Goal: Task Accomplishment & Management: Manage account settings

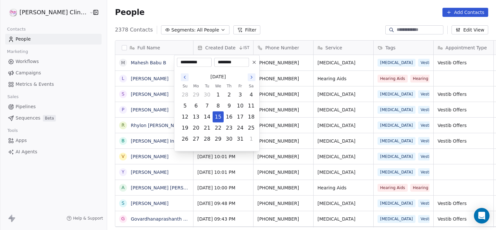
click at [277, 90] on html "RASYA Clinic External Contacts People Marketing Workflows Campaigns Metrics & E…" at bounding box center [248, 115] width 496 height 230
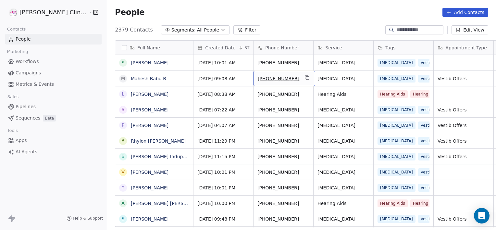
click at [290, 79] on div "[PHONE_NUMBER]" at bounding box center [285, 78] width 62 height 15
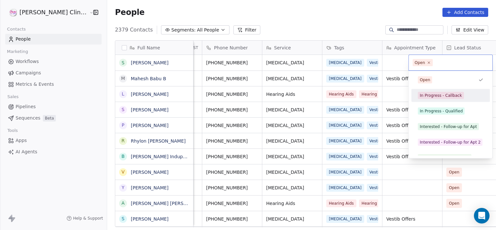
click at [443, 101] on div "In Progress - Callback" at bounding box center [450, 95] width 79 height 13
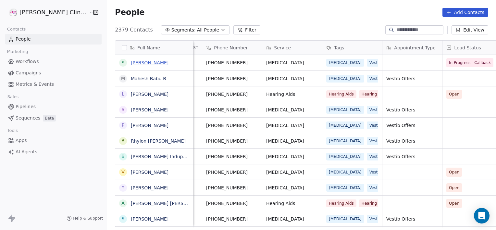
click at [131, 64] on link "[PERSON_NAME]" at bounding box center [150, 62] width 38 height 5
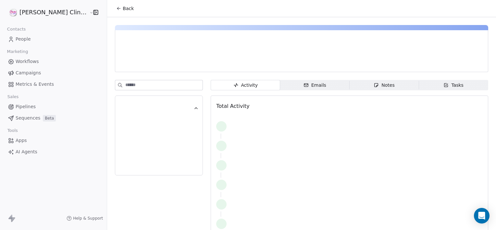
click at [375, 85] on icon "button" at bounding box center [377, 85] width 4 height 4
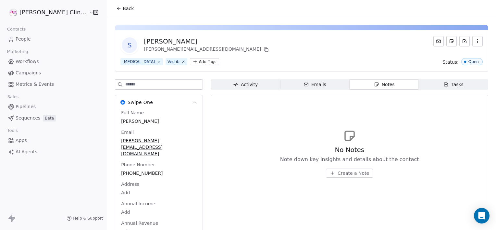
click at [338, 174] on span "Create a Note" at bounding box center [354, 173] width 32 height 6
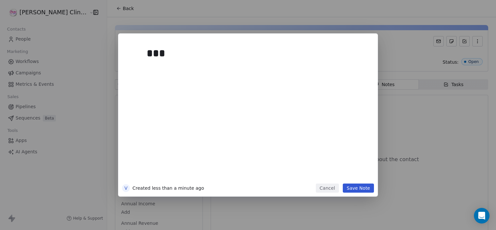
click at [338, 188] on button "Cancel" at bounding box center [327, 187] width 23 height 9
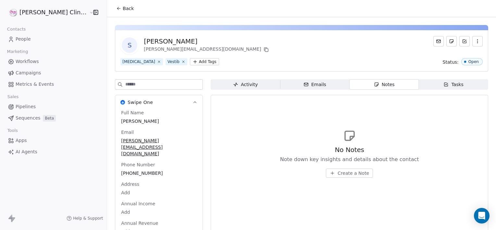
click at [113, 7] on button "Back" at bounding box center [124, 9] width 25 height 12
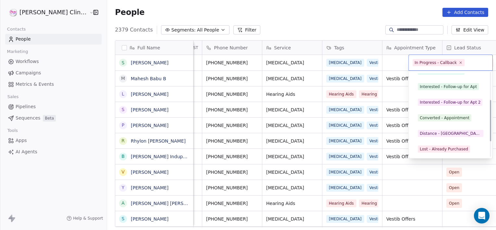
scroll to position [56, 0]
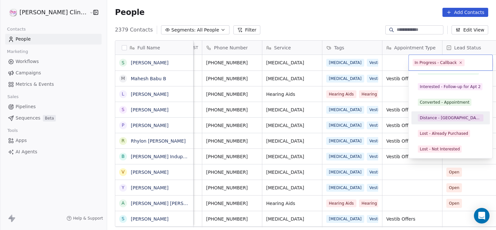
click at [425, 116] on div "Distance - [GEOGRAPHIC_DATA]" at bounding box center [451, 118] width 62 height 6
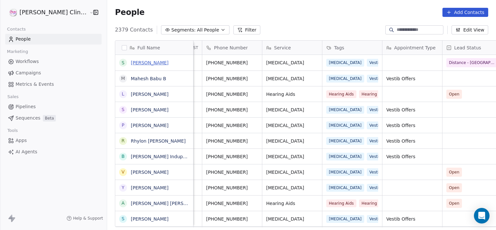
click at [131, 62] on link "[PERSON_NAME]" at bounding box center [150, 62] width 38 height 5
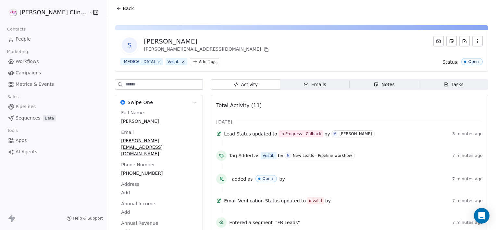
click at [375, 88] on span "Notes Notes" at bounding box center [385, 84] width 70 height 10
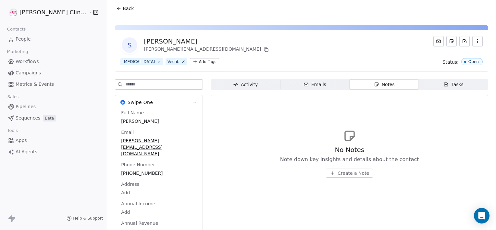
click at [345, 174] on span "Create a Note" at bounding box center [354, 173] width 32 height 6
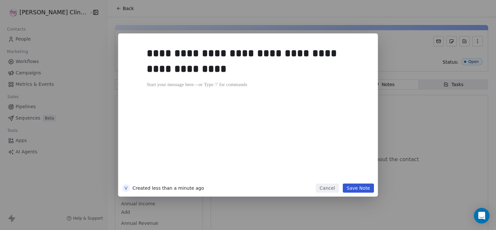
click at [347, 173] on div "**********" at bounding box center [258, 112] width 222 height 138
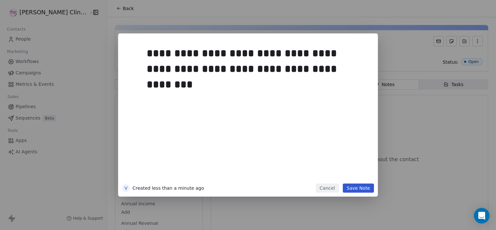
click at [347, 179] on div "**********" at bounding box center [258, 112] width 222 height 138
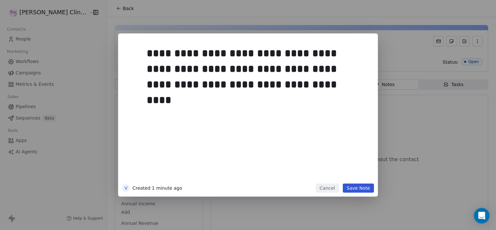
click at [363, 190] on button "Save Note" at bounding box center [358, 187] width 31 height 9
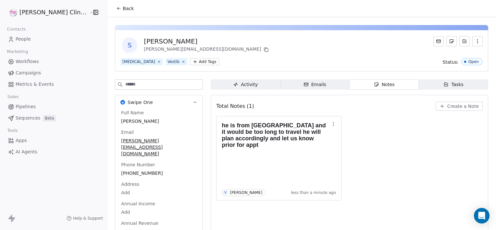
click at [112, 4] on button "Back" at bounding box center [124, 9] width 25 height 12
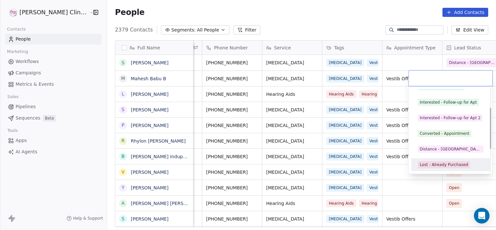
scroll to position [56, 0]
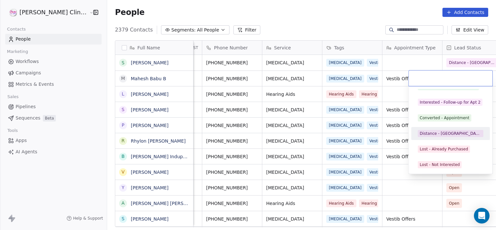
click at [431, 131] on div "Distance - [GEOGRAPHIC_DATA]" at bounding box center [451, 134] width 62 height 6
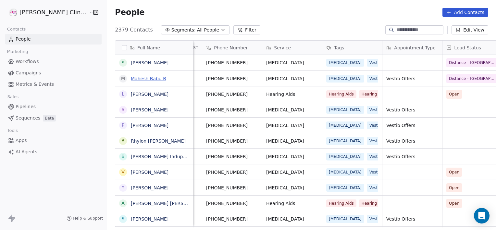
click at [131, 77] on link "Mahesh Babu B" at bounding box center [148, 78] width 35 height 5
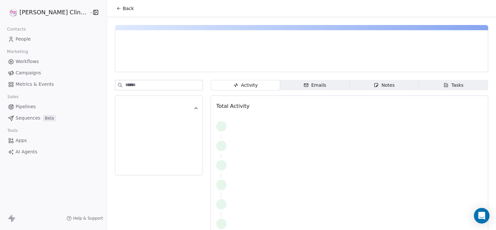
click at [386, 86] on span "Notes Notes" at bounding box center [385, 85] width 70 height 10
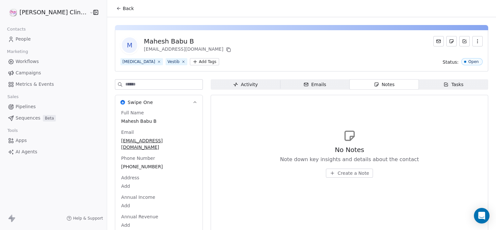
click at [338, 171] on span "Create a Note" at bounding box center [354, 173] width 32 height 6
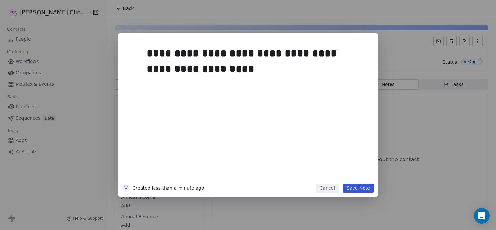
click at [356, 190] on button "Save Note" at bounding box center [358, 187] width 31 height 9
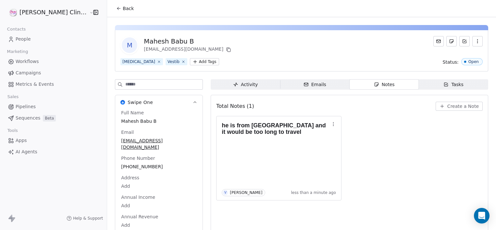
click at [117, 9] on div "Back" at bounding box center [301, 8] width 389 height 17
click at [123, 6] on span "Back" at bounding box center [128, 8] width 11 height 6
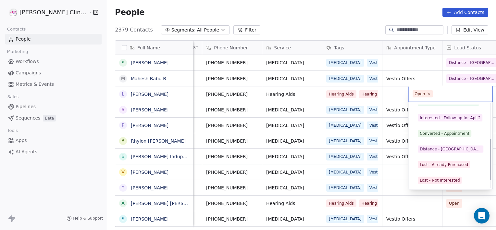
scroll to position [87, 0]
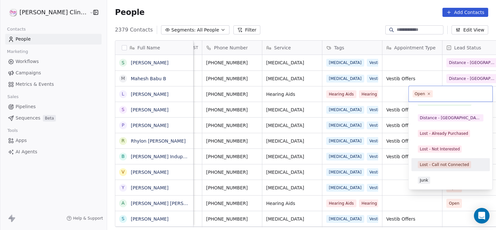
click at [442, 165] on div "Lost - Call not Connected" at bounding box center [444, 165] width 49 height 6
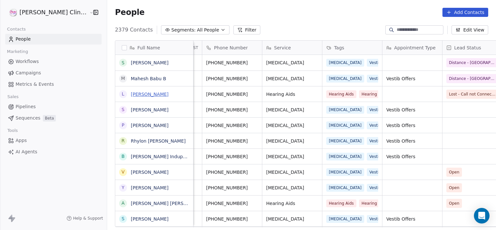
click at [138, 92] on link "[PERSON_NAME]" at bounding box center [150, 94] width 38 height 5
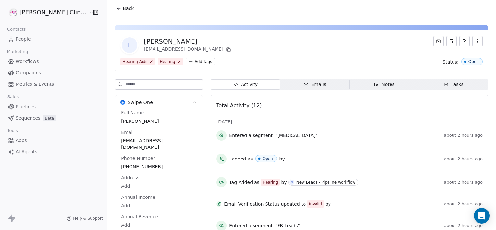
click at [353, 88] on span "Notes Notes" at bounding box center [385, 84] width 70 height 10
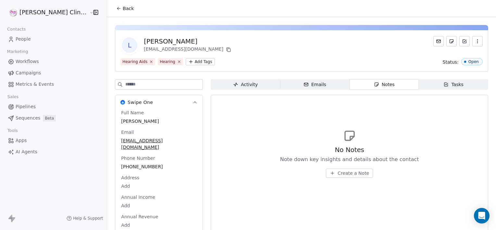
click at [338, 171] on span "Create a Note" at bounding box center [354, 173] width 32 height 6
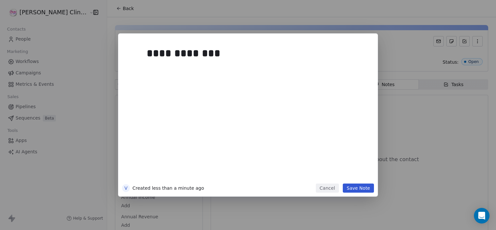
click at [359, 185] on button "Save Note" at bounding box center [358, 187] width 31 height 9
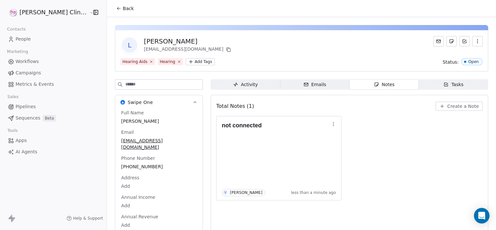
click at [112, 3] on button "Back" at bounding box center [124, 9] width 25 height 12
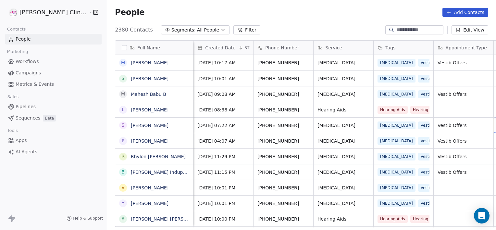
scroll to position [0, 51]
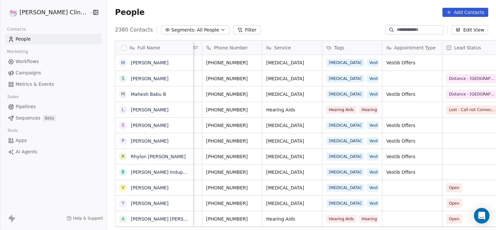
click at [410, 32] on input at bounding box center [419, 30] width 45 height 6
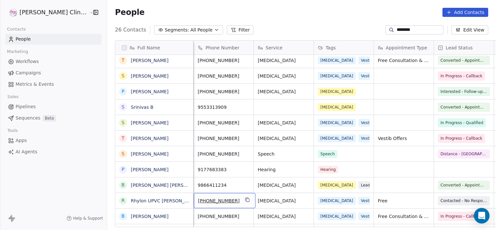
scroll to position [174, 0]
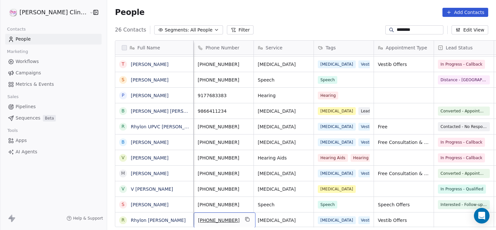
click at [405, 29] on input "********" at bounding box center [419, 30] width 45 height 6
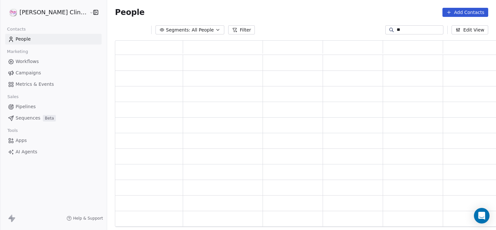
type input "*"
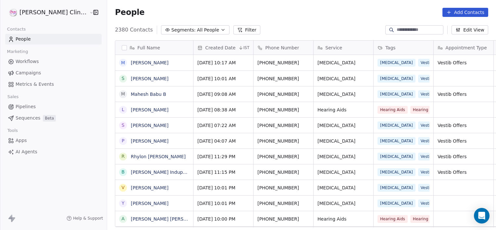
click at [470, 12] on button "Add Contacts" at bounding box center [466, 12] width 46 height 9
click at [472, 27] on span "Create new contact" at bounding box center [469, 26] width 44 height 7
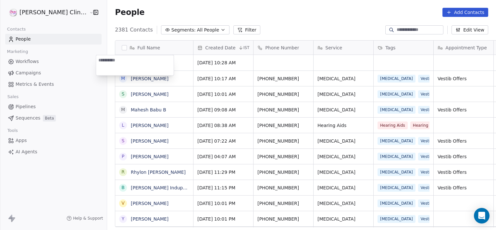
paste textarea "**********"
type textarea "**********"
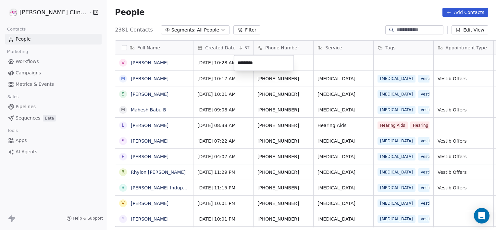
type input "**********"
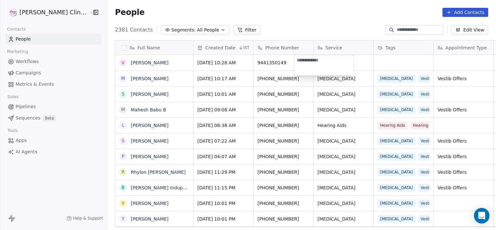
type textarea "*******"
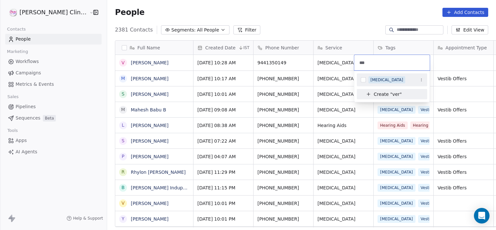
type input "***"
click at [387, 82] on div "[MEDICAL_DATA]" at bounding box center [396, 79] width 55 height 7
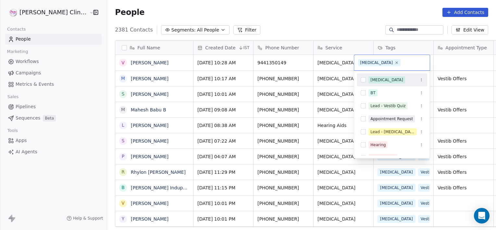
click at [456, 58] on html "RASYA Clinic External Contacts People Marketing Workflows Campaigns Metrics & E…" at bounding box center [248, 115] width 496 height 230
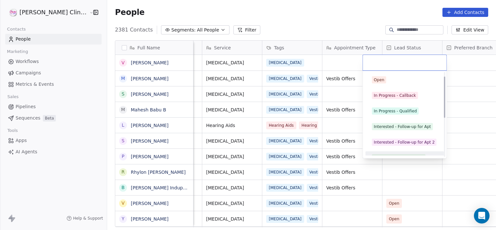
scroll to position [24, 0]
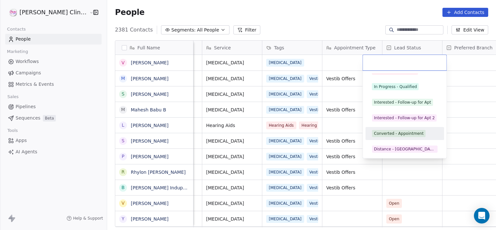
click at [390, 131] on div "Converted - Appointment" at bounding box center [399, 134] width 50 height 6
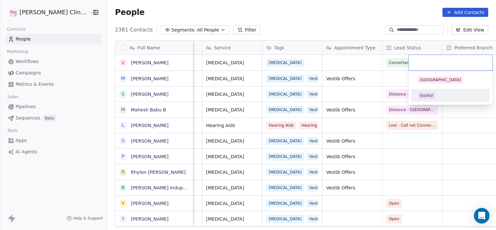
click at [442, 98] on div "Guntur" at bounding box center [451, 95] width 66 height 7
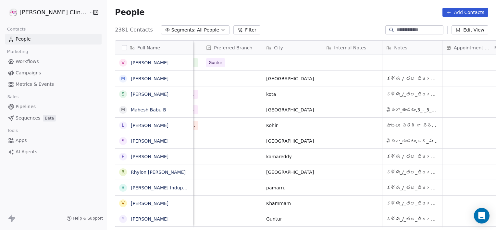
scroll to position [0, 412]
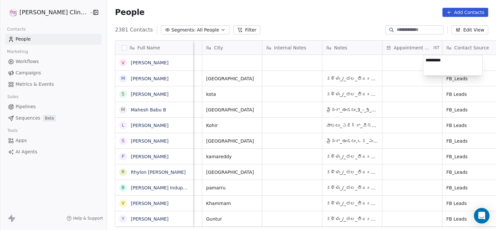
type textarea "**********"
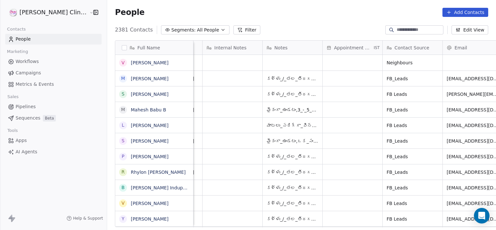
scroll to position [0, 532]
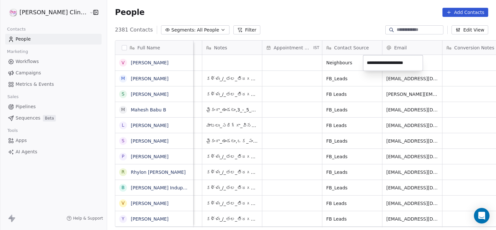
type input "**********"
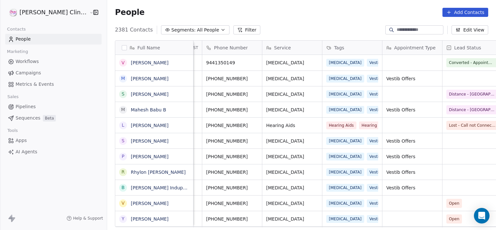
scroll to position [0, 111]
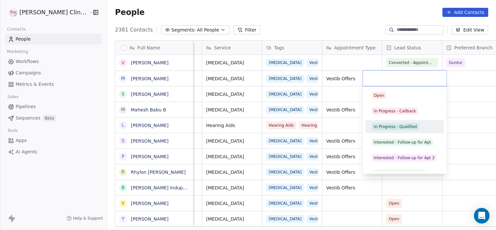
click at [372, 126] on span "In Progress - Qualified" at bounding box center [395, 126] width 47 height 7
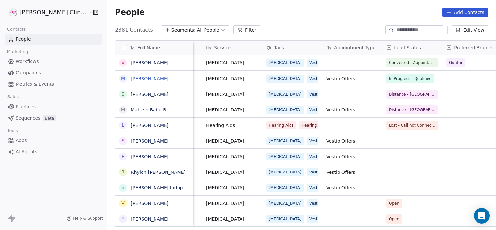
click at [131, 77] on link "[PERSON_NAME]" at bounding box center [150, 78] width 38 height 5
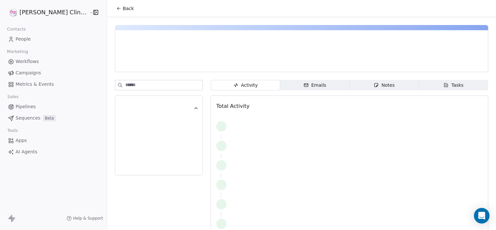
click at [351, 83] on span "Notes Notes" at bounding box center [385, 85] width 70 height 10
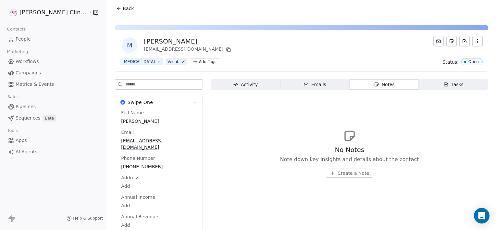
click at [326, 172] on button "Create a Note" at bounding box center [349, 173] width 47 height 9
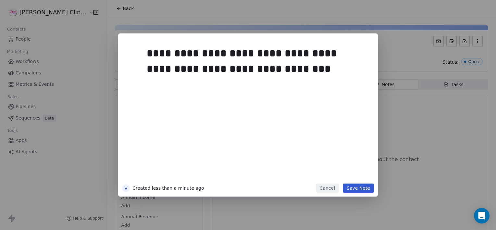
click at [361, 184] on button "Save Note" at bounding box center [358, 187] width 31 height 9
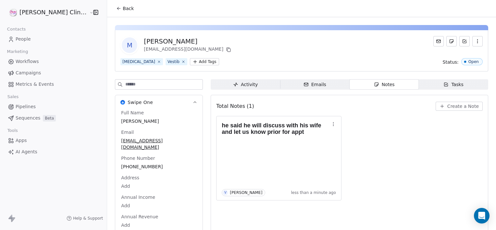
click at [450, 85] on div "Tasks" at bounding box center [454, 84] width 20 height 7
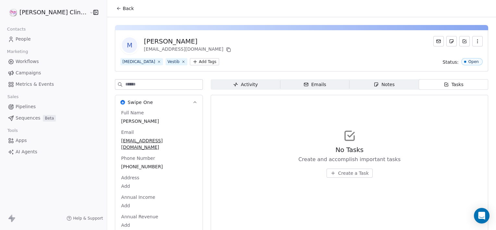
click at [343, 172] on span "Create a Task" at bounding box center [353, 173] width 31 height 6
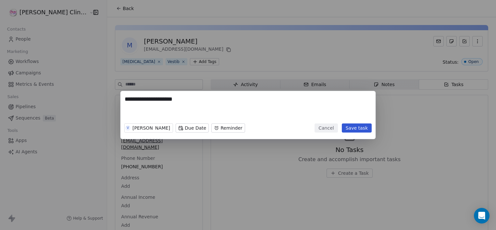
type textarea "**********"
click at [180, 130] on body "**********" at bounding box center [248, 115] width 496 height 230
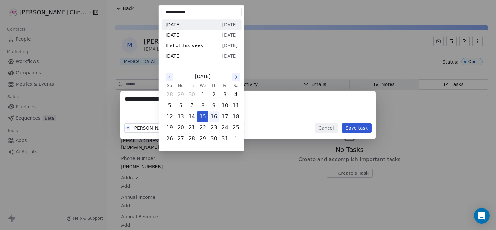
click at [215, 116] on button "16" at bounding box center [214, 116] width 10 height 10
type input "**********"
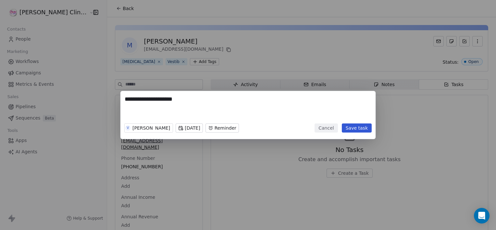
drag, startPoint x: 213, startPoint y: 123, endPoint x: 211, endPoint y: 131, distance: 8.0
click at [211, 131] on div "V Vani Myla Tomorrow Reminder" at bounding box center [181, 128] width 115 height 14
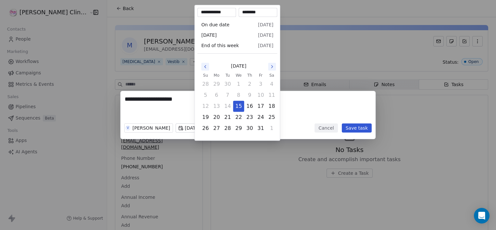
click at [211, 131] on body "**********" at bounding box center [248, 115] width 496 height 230
click at [255, 103] on button "16" at bounding box center [250, 106] width 10 height 10
type input "**********"
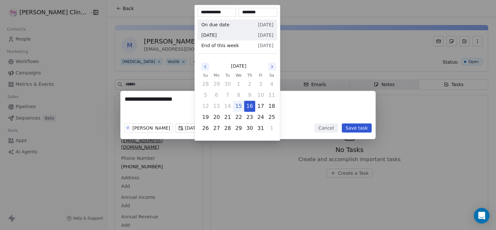
click at [353, 128] on div "**********" at bounding box center [248, 115] width 496 height 48
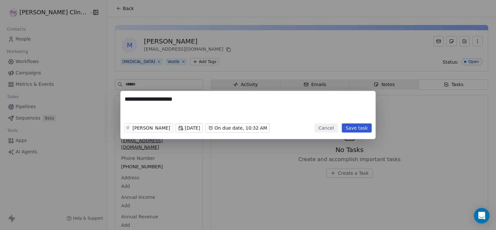
click at [360, 131] on button "Save task" at bounding box center [357, 127] width 30 height 9
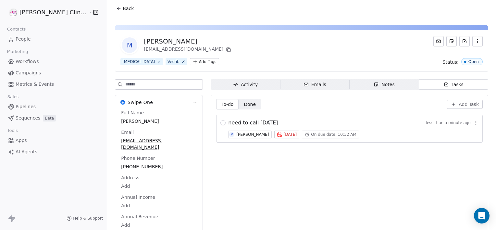
click at [123, 6] on span "Back" at bounding box center [128, 8] width 11 height 6
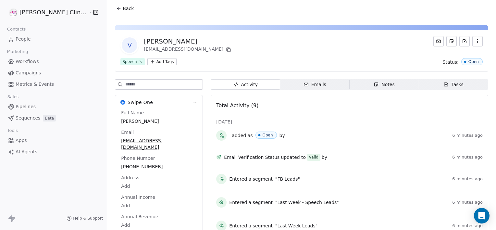
click at [382, 85] on div "Notes" at bounding box center [384, 84] width 21 height 7
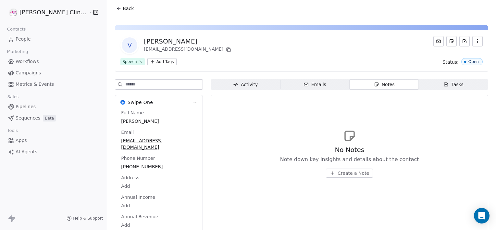
click at [338, 173] on span "Create a Note" at bounding box center [354, 173] width 32 height 6
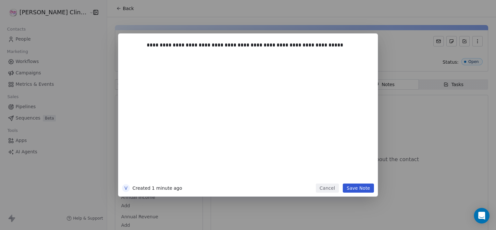
click at [367, 189] on button "Save Note" at bounding box center [358, 187] width 31 height 9
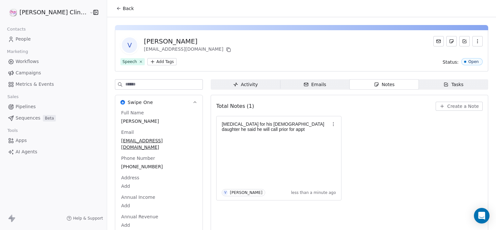
click at [123, 11] on span "Back" at bounding box center [128, 8] width 11 height 6
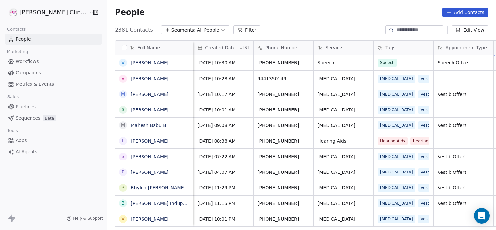
scroll to position [0, 51]
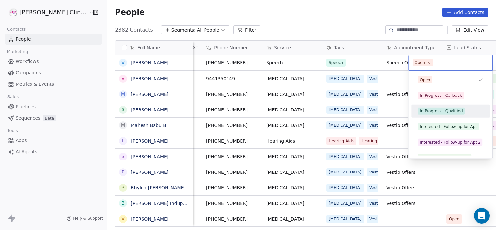
click at [442, 114] on span "In Progress - Qualified" at bounding box center [441, 111] width 47 height 7
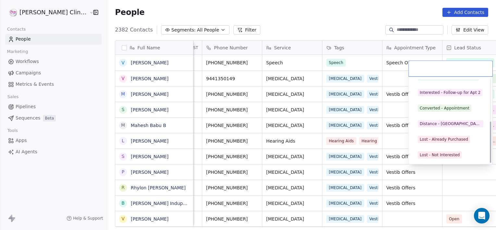
scroll to position [87, 0]
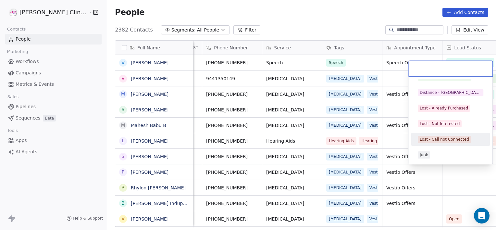
click at [455, 134] on div "Lost - Call not Connected" at bounding box center [450, 139] width 73 height 10
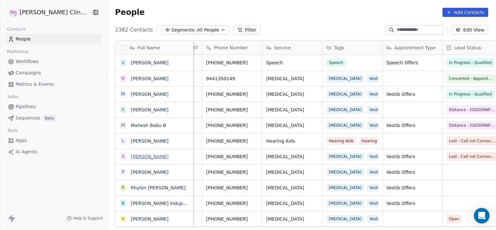
click at [131, 155] on link "[PERSON_NAME]" at bounding box center [150, 156] width 38 height 5
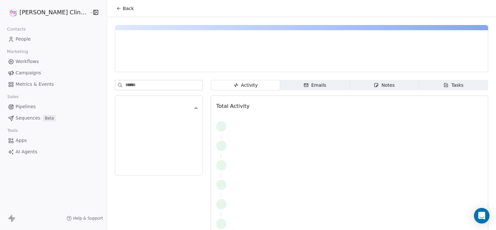
click at [362, 88] on span "Notes Notes" at bounding box center [385, 85] width 70 height 10
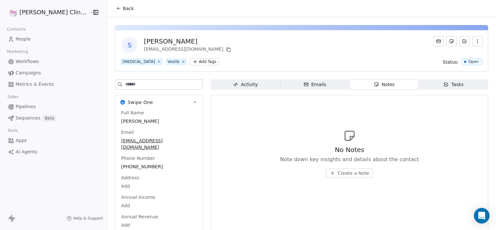
click at [341, 171] on span "Create a Note" at bounding box center [354, 173] width 32 height 6
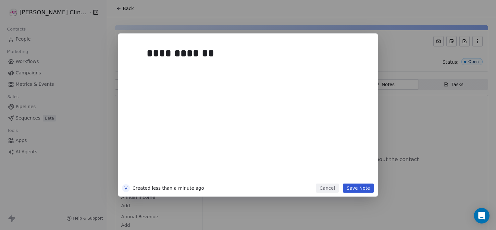
click at [366, 190] on button "Save Note" at bounding box center [358, 187] width 31 height 9
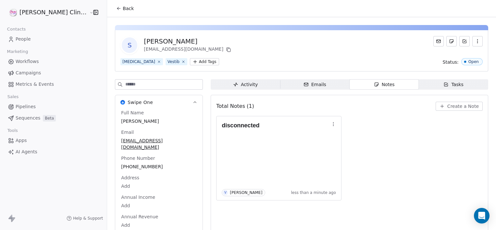
click at [116, 7] on icon at bounding box center [118, 8] width 5 height 5
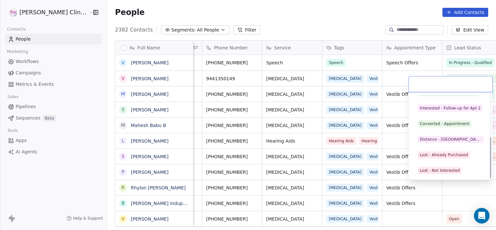
scroll to position [87, 0]
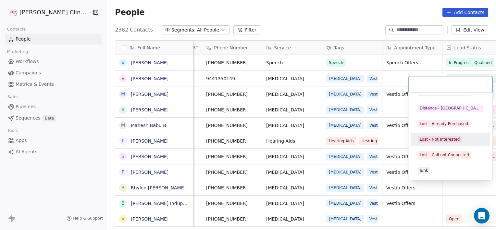
click at [429, 144] on div "Lost - Not Interested" at bounding box center [450, 139] width 73 height 10
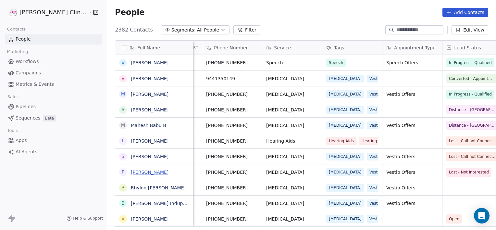
click at [131, 171] on link "[PERSON_NAME]" at bounding box center [150, 172] width 38 height 5
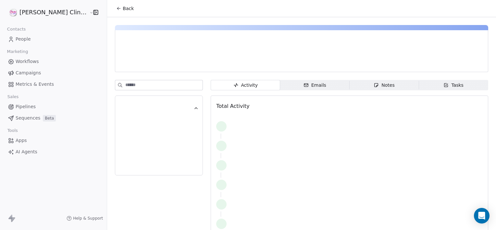
click at [124, 171] on div at bounding box center [159, 135] width 88 height 80
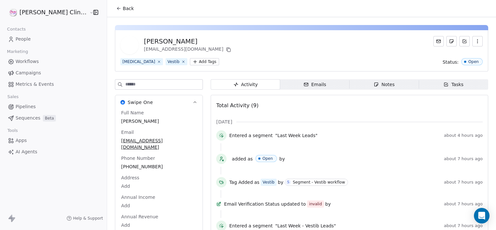
click at [395, 91] on div "Activity Activity Emails Emails Notes Notes Tasks Tasks Total Activity (9) Oct …" at bounding box center [350, 205] width 278 height 252
click at [389, 83] on span "Notes Notes" at bounding box center [385, 84] width 70 height 10
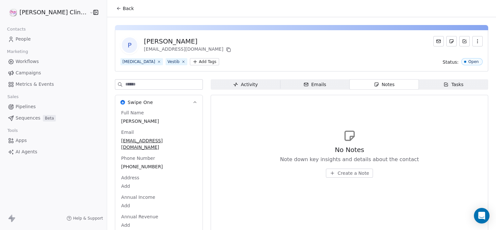
click at [338, 175] on span "Create a Note" at bounding box center [354, 173] width 32 height 6
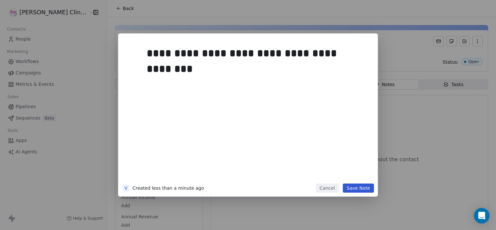
click at [362, 185] on button "Save Note" at bounding box center [358, 187] width 31 height 9
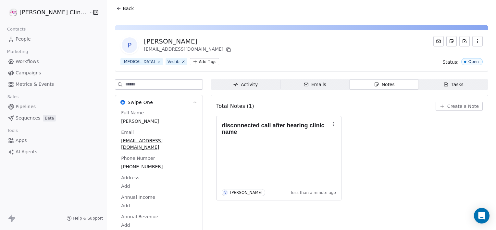
click at [112, 3] on button "Back" at bounding box center [124, 9] width 25 height 12
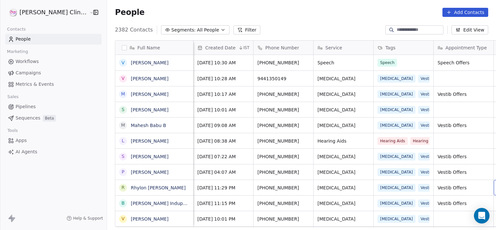
scroll to position [0, 51]
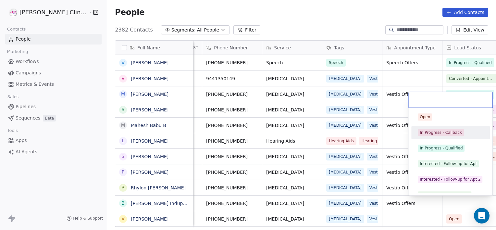
click at [425, 135] on div "In Progress - Callback" at bounding box center [441, 133] width 42 height 6
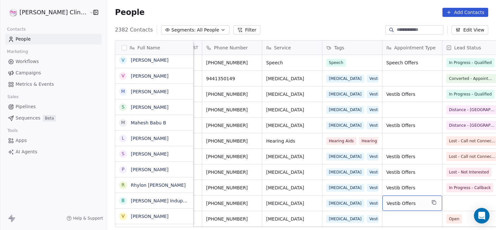
scroll to position [3, 0]
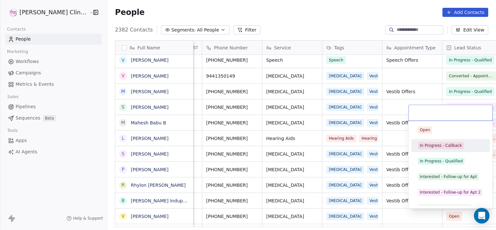
click at [451, 146] on div "In Progress - Callback" at bounding box center [441, 146] width 42 height 6
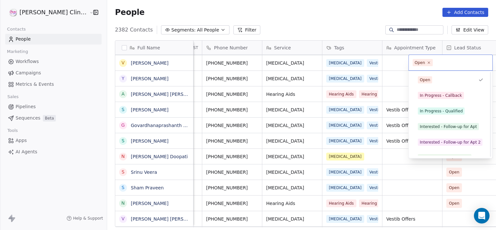
scroll to position [87, 0]
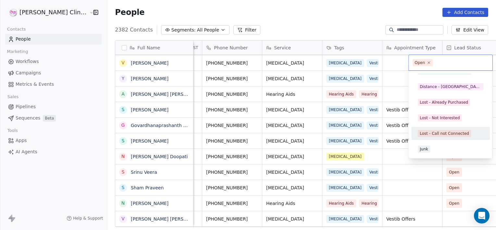
click at [450, 129] on div "Lost - Call not Connected" at bounding box center [450, 133] width 73 height 10
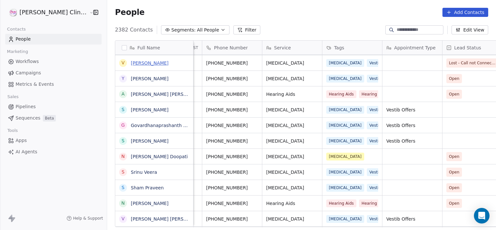
click at [131, 64] on link "[PERSON_NAME]" at bounding box center [150, 62] width 38 height 5
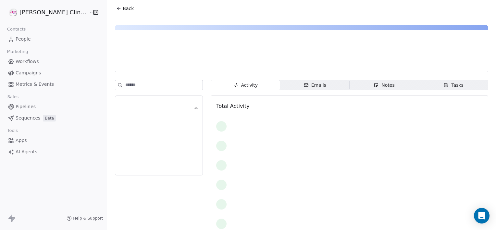
click at [352, 82] on span "Notes Notes" at bounding box center [385, 85] width 70 height 10
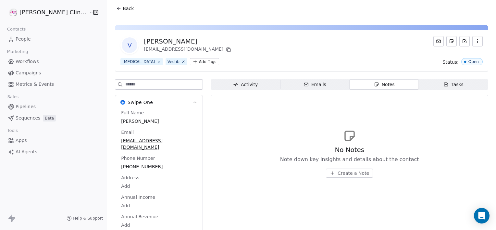
click at [338, 174] on span "Create a Note" at bounding box center [354, 173] width 32 height 6
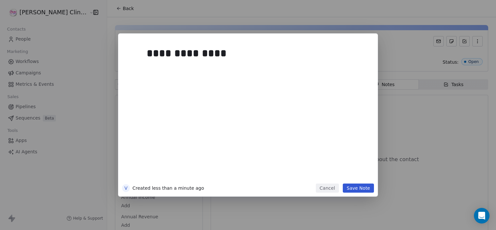
click at [359, 184] on button "Save Note" at bounding box center [358, 187] width 31 height 9
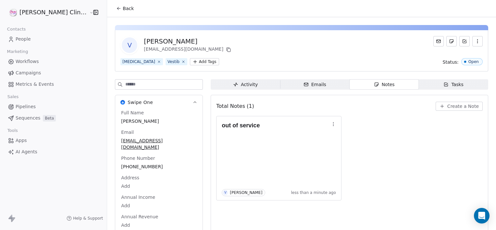
click at [113, 5] on button "Back" at bounding box center [124, 9] width 25 height 12
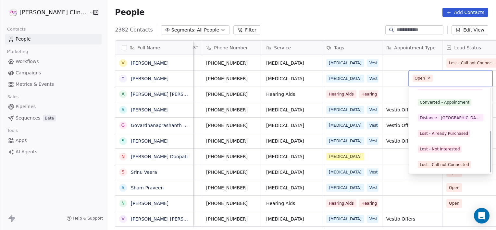
scroll to position [87, 0]
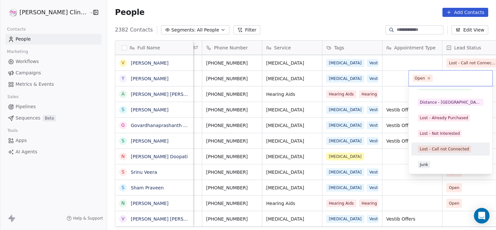
click at [428, 153] on div "Lost - Call not Connected" at bounding box center [450, 149] width 73 height 10
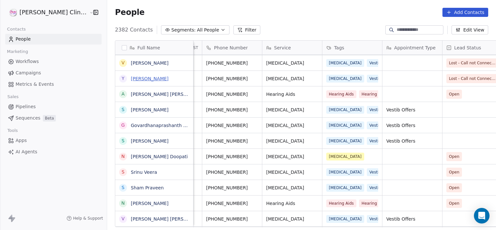
click at [144, 79] on link "[PERSON_NAME]" at bounding box center [150, 78] width 38 height 5
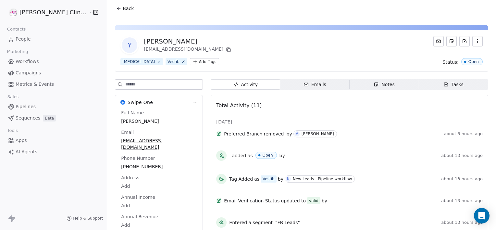
click at [123, 8] on span "Back" at bounding box center [128, 8] width 11 height 6
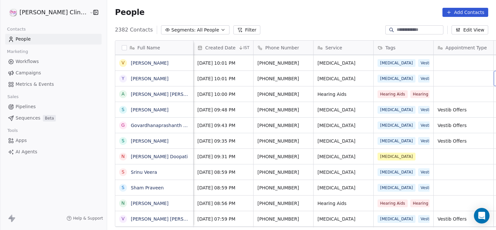
scroll to position [0, 111]
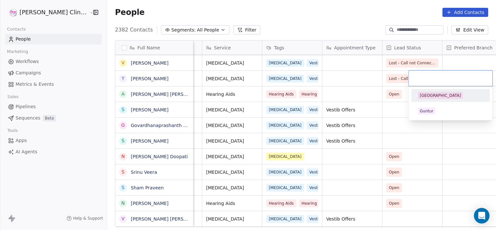
click at [371, 80] on html "RASYA Clinic External Contacts People Marketing Workflows Campaigns Metrics & E…" at bounding box center [248, 115] width 496 height 230
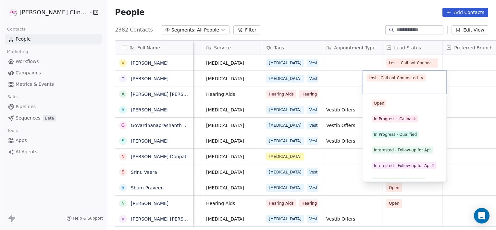
scroll to position [71, 0]
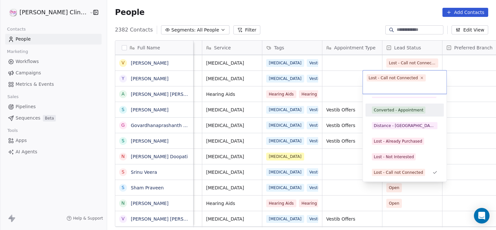
click at [397, 110] on div "Converted - Appointment" at bounding box center [399, 110] width 50 height 6
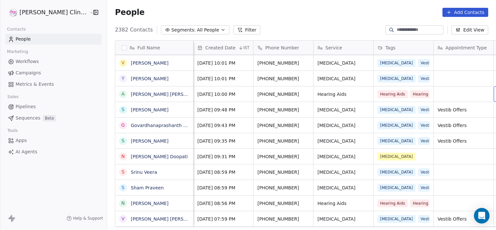
scroll to position [0, 51]
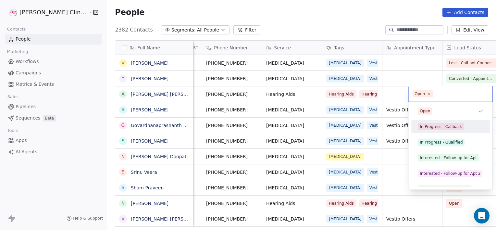
click at [434, 130] on span "In Progress - Callback" at bounding box center [441, 126] width 46 height 7
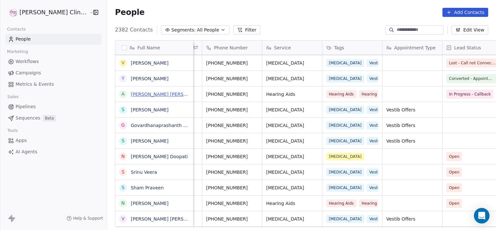
click at [139, 92] on link "[PERSON_NAME] [PERSON_NAME]" at bounding box center [169, 94] width 77 height 5
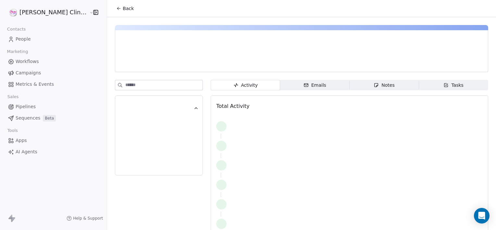
click at [374, 83] on icon "button" at bounding box center [376, 84] width 5 height 5
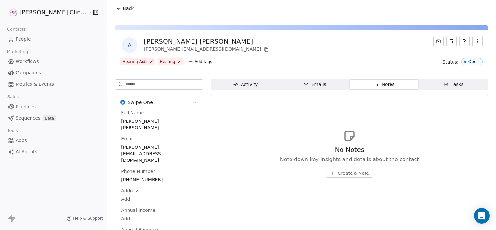
click at [339, 174] on span "Create a Note" at bounding box center [354, 173] width 32 height 6
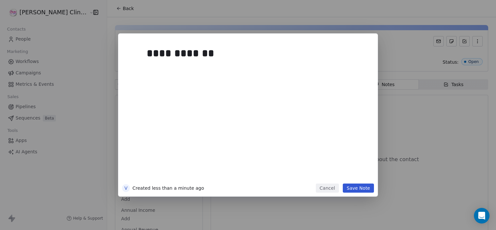
click at [361, 189] on button "Save Note" at bounding box center [358, 187] width 31 height 9
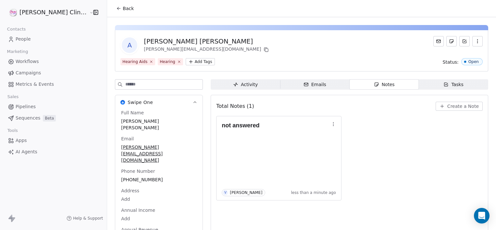
click at [123, 6] on span "Back" at bounding box center [128, 8] width 11 height 6
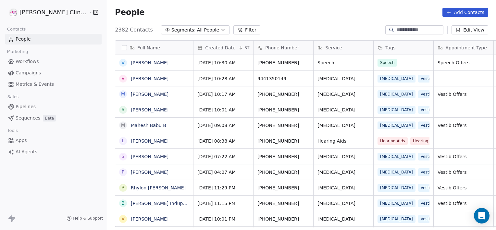
scroll to position [197, 403]
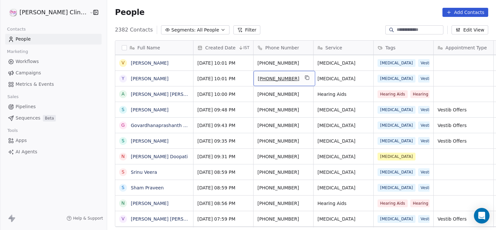
click at [277, 81] on span "[PHONE_NUMBER]" at bounding box center [279, 78] width 42 height 6
click at [276, 81] on input "**********" at bounding box center [263, 78] width 57 height 13
type input "**********"
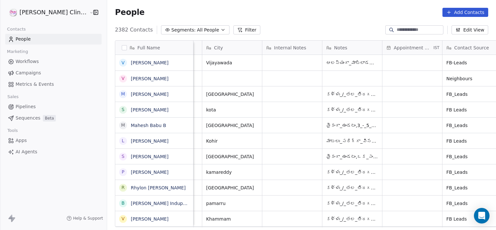
scroll to position [0, 472]
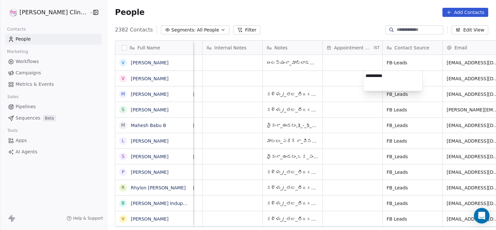
click at [386, 126] on html "RASYA Clinic External Contacts People Marketing Workflows Campaigns Metrics & E…" at bounding box center [248, 115] width 496 height 230
type textarea "*"
type textarea "********"
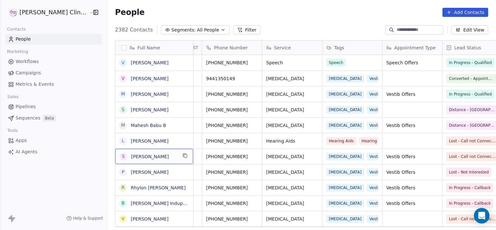
scroll to position [0, 0]
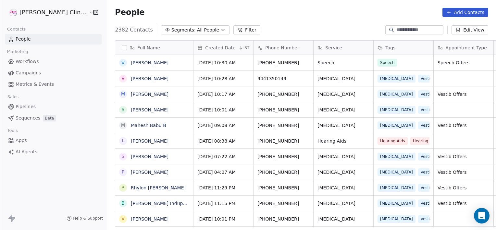
click at [131, 156] on link "[PERSON_NAME]" at bounding box center [150, 156] width 38 height 5
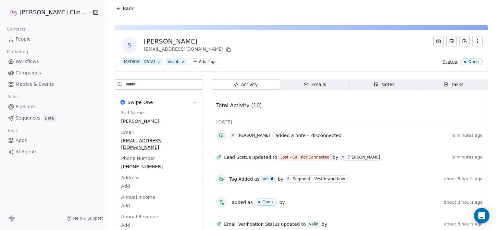
click at [123, 8] on span "Back" at bounding box center [128, 8] width 11 height 6
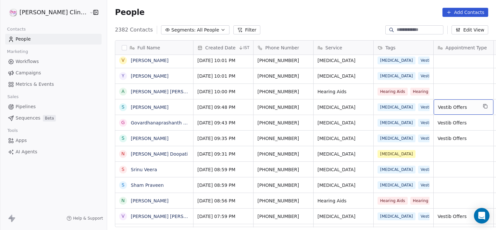
scroll to position [0, 51]
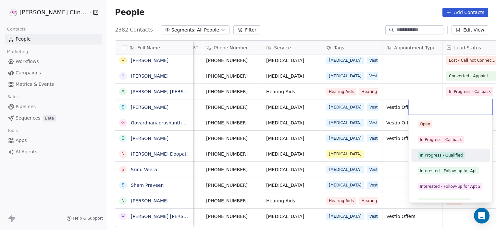
click at [428, 155] on div "In Progress - Qualified" at bounding box center [441, 155] width 43 height 6
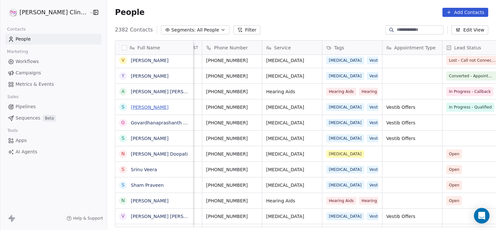
click at [133, 105] on link "[PERSON_NAME]" at bounding box center [150, 107] width 38 height 5
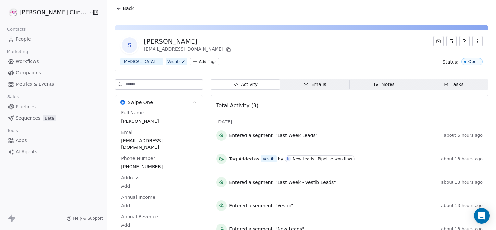
click at [361, 88] on span "Notes Notes" at bounding box center [385, 84] width 70 height 10
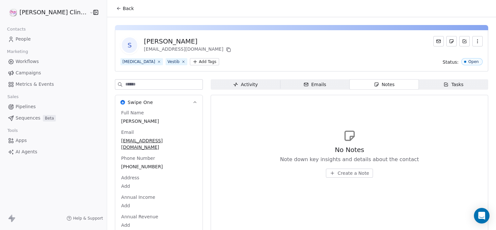
click at [341, 175] on span "Create a Note" at bounding box center [354, 173] width 32 height 6
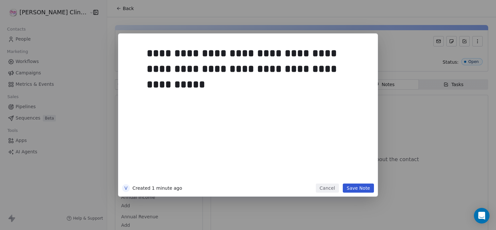
click at [357, 191] on button "Save Note" at bounding box center [358, 187] width 31 height 9
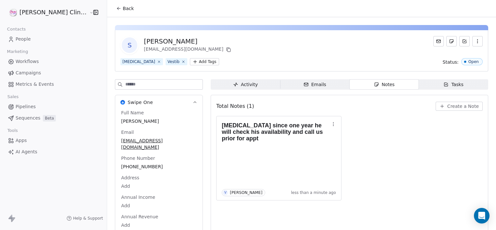
click at [123, 8] on span "Back" at bounding box center [128, 8] width 11 height 6
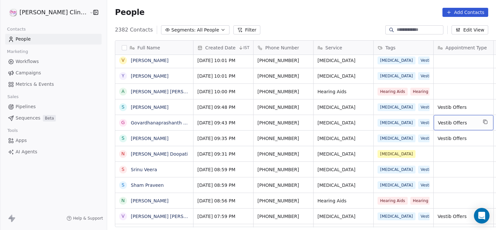
scroll to position [0, 51]
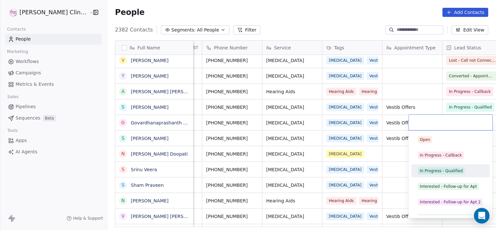
click at [446, 174] on div "In Progress - Qualified" at bounding box center [450, 171] width 73 height 10
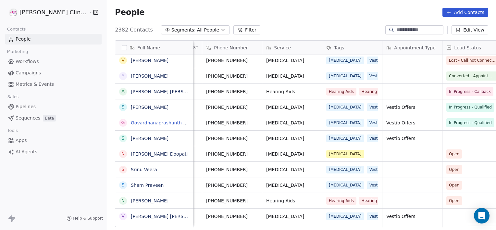
click at [131, 125] on link "Govardhanaprashanth [PERSON_NAME]" at bounding box center [176, 122] width 90 height 5
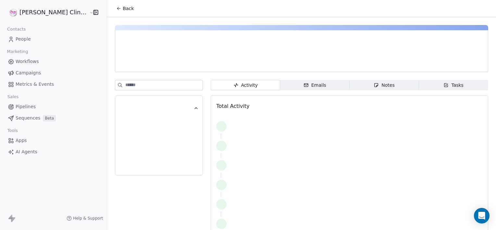
click at [358, 84] on span "Notes Notes" at bounding box center [385, 85] width 70 height 10
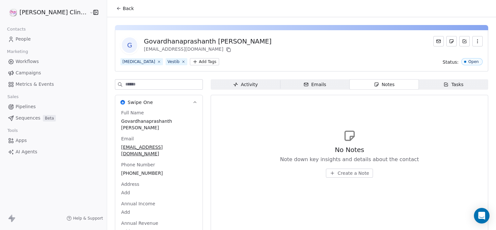
click at [338, 174] on span "Create a Note" at bounding box center [354, 173] width 32 height 6
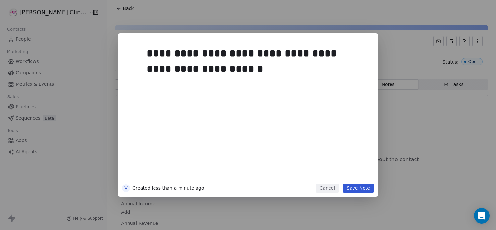
click at [356, 192] on button "Save Note" at bounding box center [358, 187] width 31 height 9
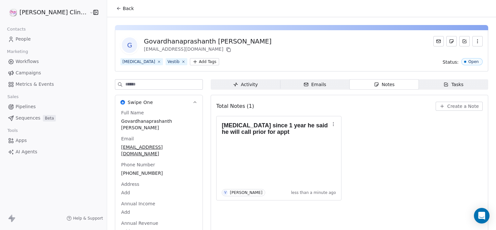
click at [123, 8] on span "Back" at bounding box center [128, 8] width 11 height 6
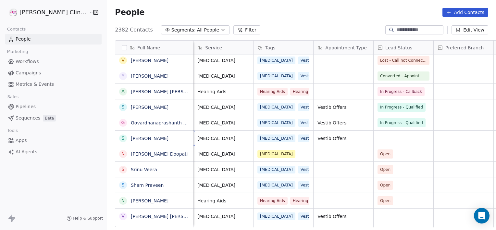
scroll to position [0, 60]
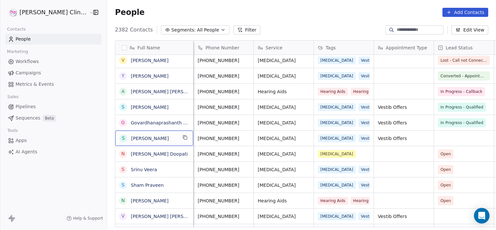
click at [150, 139] on span "Subbarao Naidu" at bounding box center [154, 138] width 46 height 6
type textarea "*"
type textarea "**********"
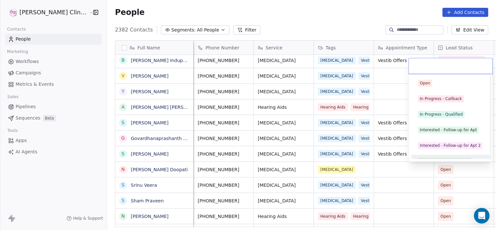
scroll to position [9, 0]
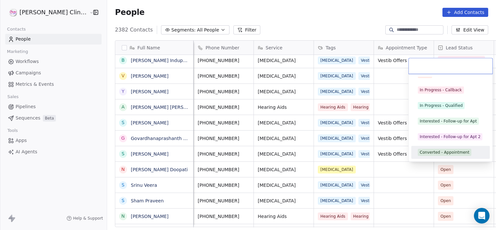
click at [437, 156] on div "Converted - Appointment" at bounding box center [450, 152] width 73 height 10
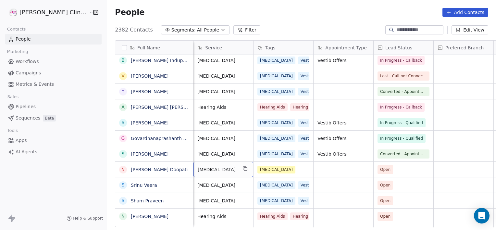
scroll to position [0, 60]
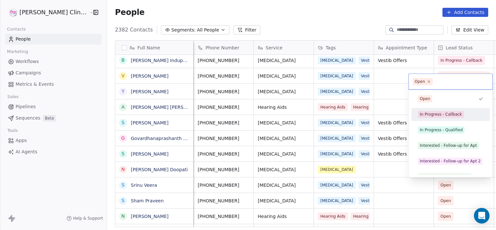
click at [438, 114] on div "In Progress - Callback" at bounding box center [441, 114] width 42 height 6
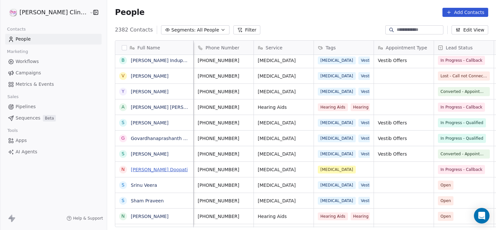
click at [135, 171] on link "[PERSON_NAME] Doopati" at bounding box center [159, 169] width 57 height 5
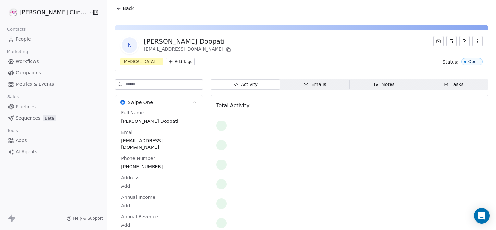
click at [360, 90] on div "Activity Activity Emails Emails Notes Notes Tasks Tasks Total Activity" at bounding box center [350, 164] width 278 height 170
click at [360, 86] on span "Notes Notes" at bounding box center [385, 84] width 70 height 10
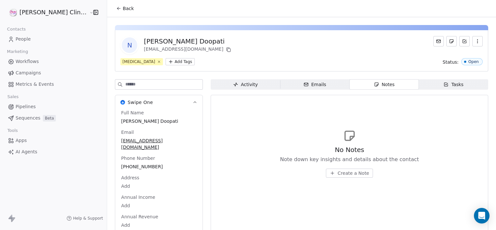
click at [341, 172] on span "Create a Note" at bounding box center [354, 173] width 32 height 6
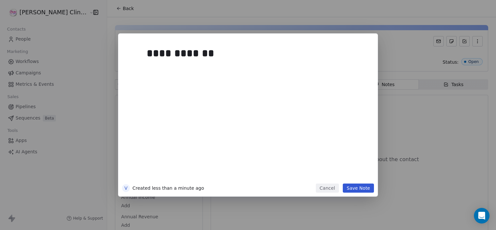
click at [366, 188] on button "Save Note" at bounding box center [358, 187] width 31 height 9
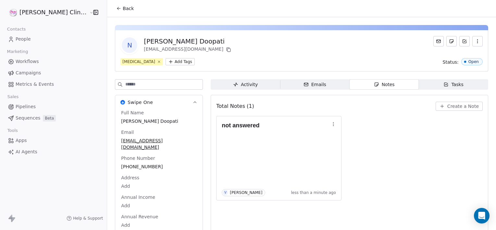
click at [116, 6] on icon at bounding box center [118, 8] width 5 height 5
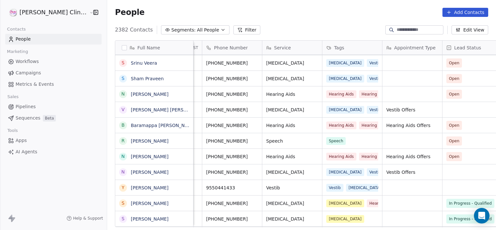
scroll to position [265, 0]
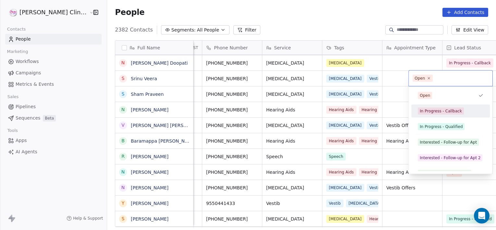
click at [451, 107] on div "In Progress - Callback" at bounding box center [450, 111] width 73 height 10
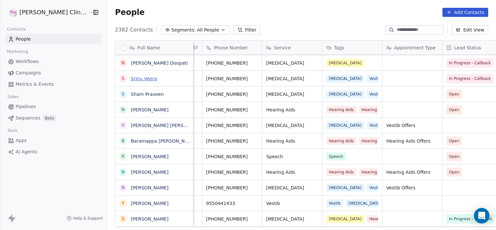
click at [131, 78] on link "Srinu Veera" at bounding box center [144, 78] width 26 height 5
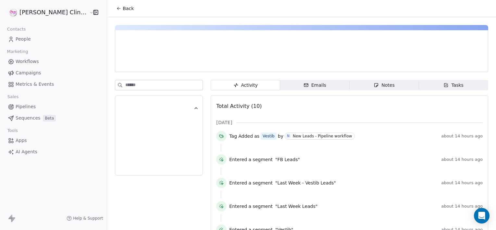
click at [385, 81] on span "Notes Notes" at bounding box center [385, 85] width 70 height 10
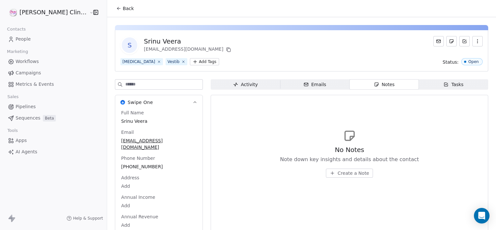
click at [338, 170] on span "Create a Note" at bounding box center [354, 173] width 32 height 6
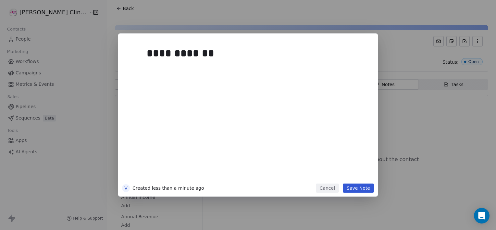
click at [348, 187] on button "Save Note" at bounding box center [358, 187] width 31 height 9
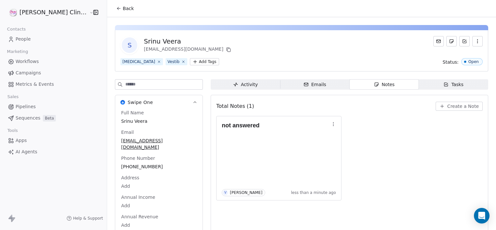
click at [116, 9] on icon at bounding box center [118, 8] width 5 height 5
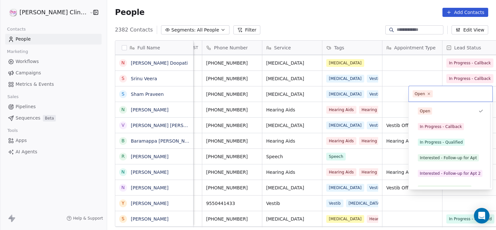
scroll to position [87, 0]
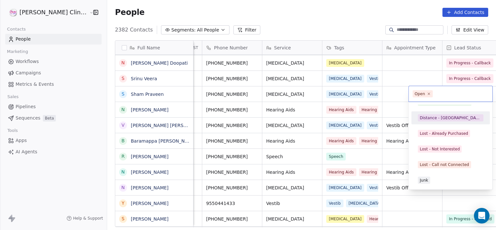
click at [386, 92] on html "RASYA Clinic External Contacts People Marketing Workflows Campaigns Metrics & E…" at bounding box center [248, 115] width 496 height 230
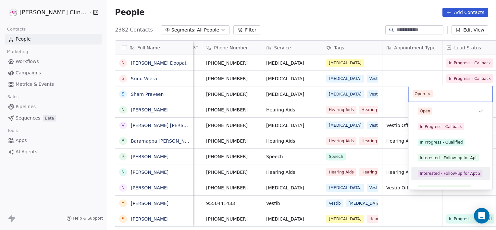
scroll to position [9, 0]
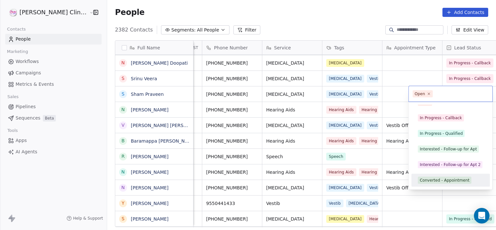
click at [427, 175] on div "Converted - Appointment" at bounding box center [450, 180] width 73 height 10
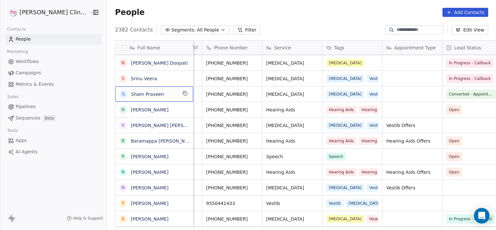
click at [152, 94] on span "Sham Praveen" at bounding box center [154, 94] width 46 height 6
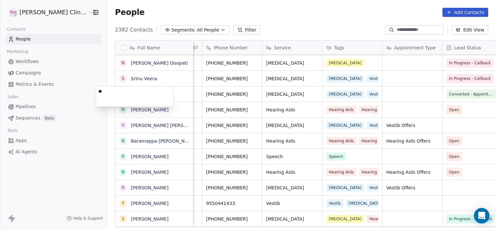
type textarea "*"
type textarea "**********"
click at [413, 29] on input at bounding box center [419, 30] width 45 height 6
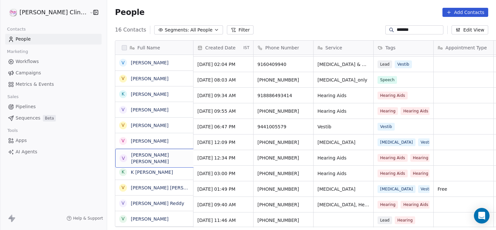
scroll to position [0, 0]
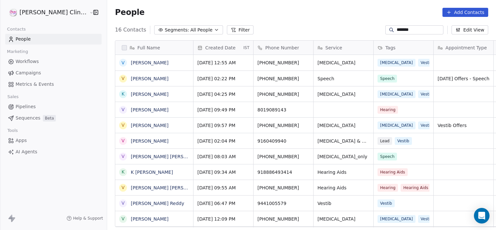
click at [427, 28] on input "*******" at bounding box center [419, 30] width 45 height 6
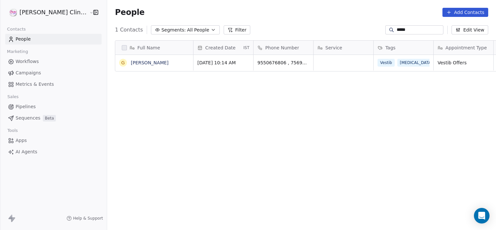
scroll to position [197, 403]
click at [158, 71] on div "G Gurijala Kanya Kumari" at bounding box center [154, 141] width 78 height 172
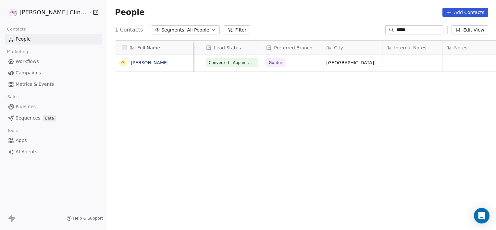
scroll to position [0, 180]
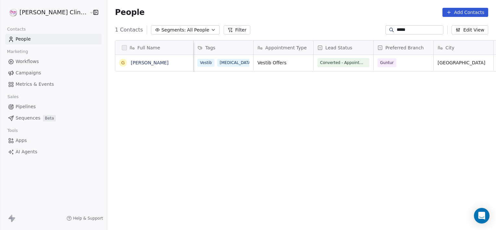
click at [415, 30] on input "*****" at bounding box center [419, 30] width 45 height 6
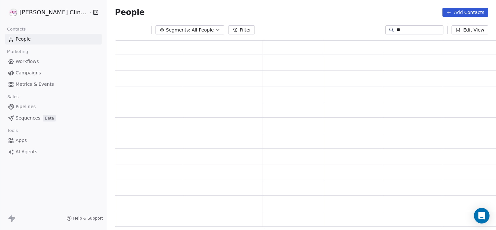
type input "*"
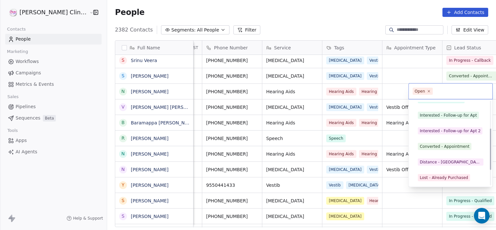
scroll to position [71, 0]
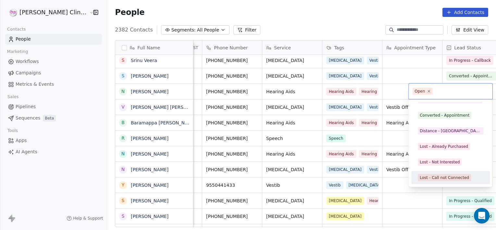
click at [440, 176] on div "Lost - Call not Connected" at bounding box center [444, 178] width 49 height 6
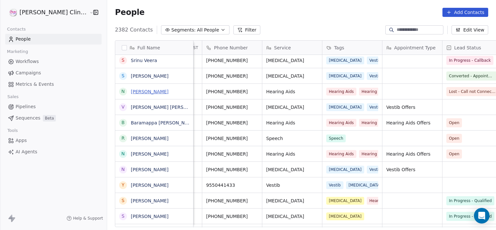
click at [131, 90] on link "[PERSON_NAME]" at bounding box center [150, 91] width 38 height 5
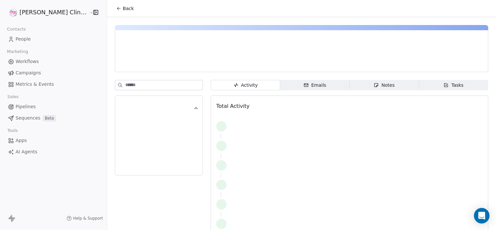
click at [374, 86] on div "Notes" at bounding box center [384, 85] width 21 height 7
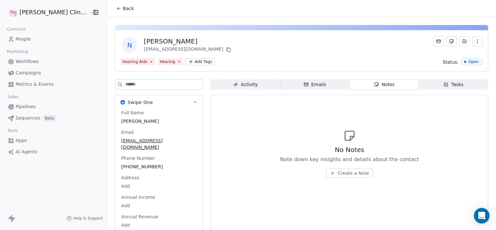
click at [338, 172] on span "Create a Note" at bounding box center [354, 173] width 32 height 6
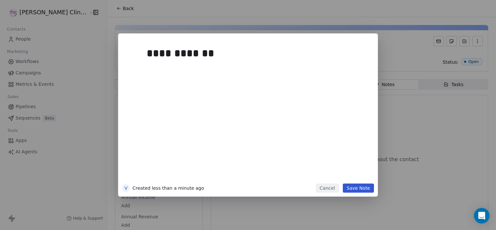
click at [365, 186] on button "Save Note" at bounding box center [358, 187] width 31 height 9
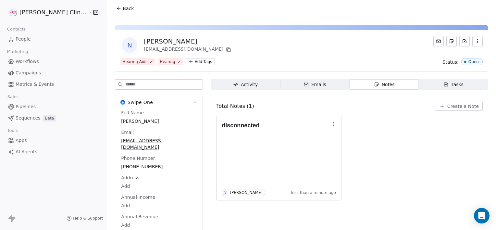
click at [112, 5] on button "Back" at bounding box center [124, 9] width 25 height 12
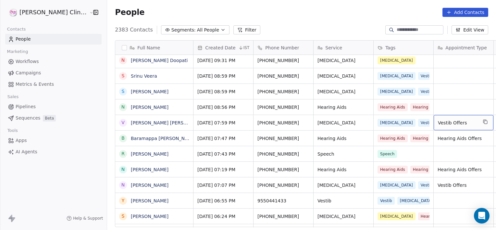
scroll to position [0, 51]
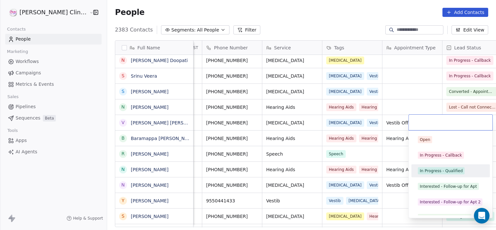
click at [421, 171] on div "In Progress - Qualified" at bounding box center [441, 171] width 43 height 6
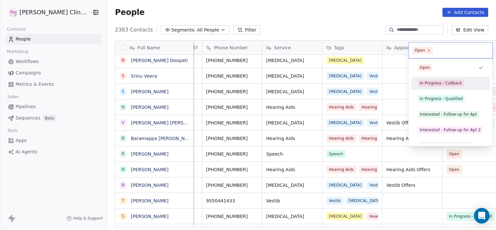
click at [448, 81] on div "In Progress - Callback" at bounding box center [441, 83] width 42 height 6
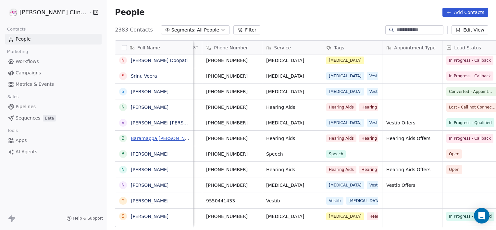
click at [152, 136] on link "Baramappa [PERSON_NAME]" at bounding box center [164, 138] width 66 height 5
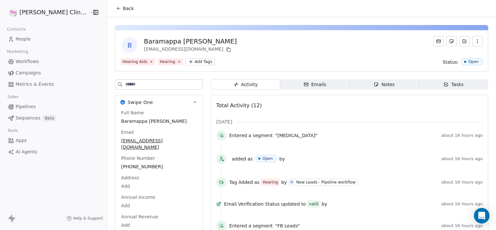
click at [374, 83] on div "Notes" at bounding box center [384, 84] width 21 height 7
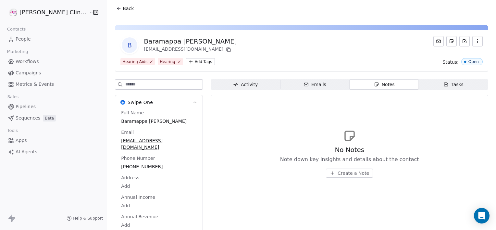
click at [350, 172] on span "Create a Note" at bounding box center [354, 173] width 32 height 6
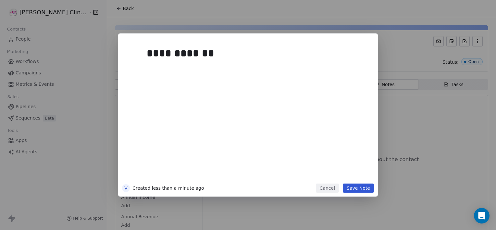
click at [365, 190] on button "Save Note" at bounding box center [358, 187] width 31 height 9
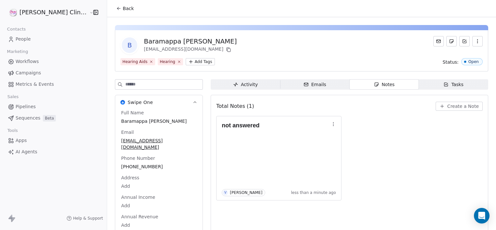
click at [116, 8] on icon at bounding box center [118, 8] width 5 height 5
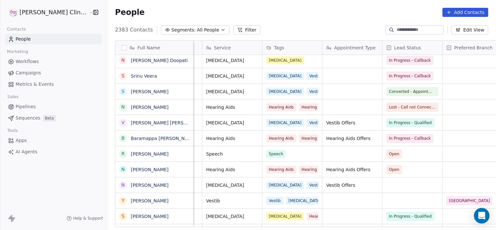
scroll to position [0, 171]
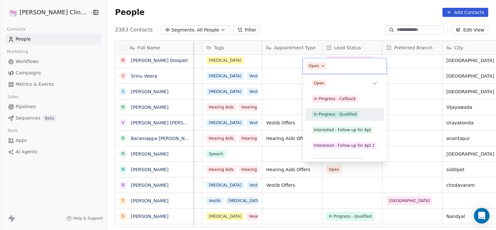
click at [307, 110] on div "In Progress - Qualified" at bounding box center [345, 114] width 79 height 13
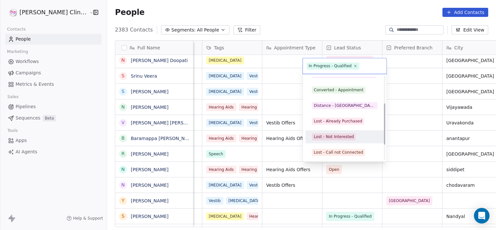
scroll to position [87, 0]
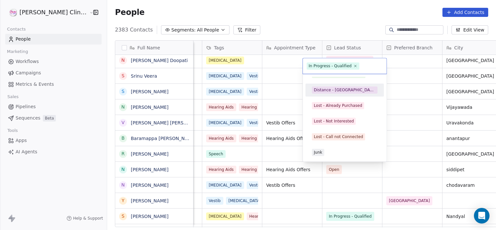
click at [335, 90] on div "Distance - [GEOGRAPHIC_DATA]" at bounding box center [345, 90] width 62 height 6
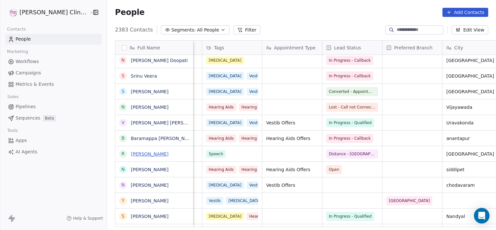
click at [131, 151] on link "[PERSON_NAME]" at bounding box center [150, 153] width 38 height 5
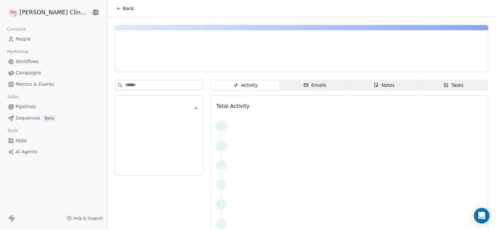
click at [360, 82] on span "Notes Notes" at bounding box center [385, 85] width 70 height 10
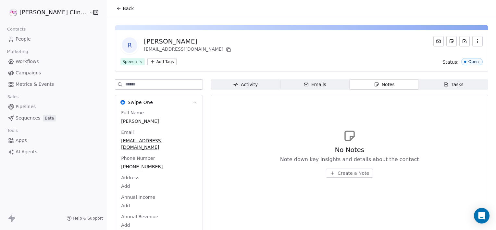
click at [344, 173] on span "Create a Note" at bounding box center [354, 173] width 32 height 6
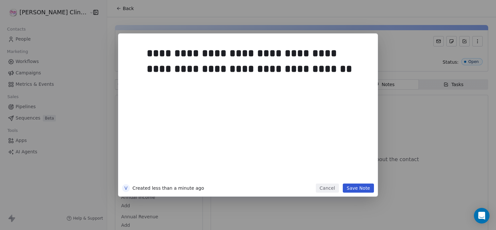
click at [364, 192] on button "Save Note" at bounding box center [358, 187] width 31 height 9
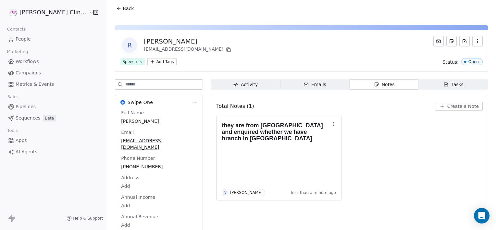
click at [112, 4] on button "Back" at bounding box center [124, 9] width 25 height 12
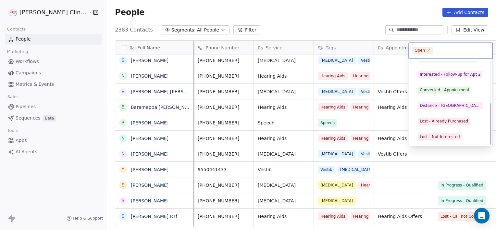
scroll to position [87, 0]
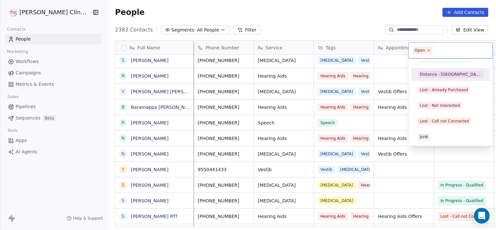
click at [434, 74] on div "Distance - [GEOGRAPHIC_DATA]" at bounding box center [451, 74] width 62 height 6
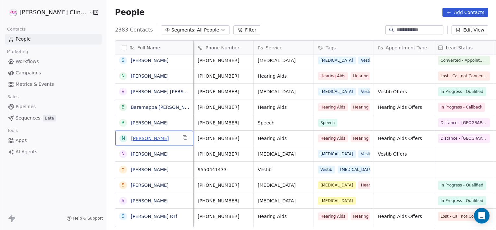
drag, startPoint x: 122, startPoint y: 142, endPoint x: 124, endPoint y: 139, distance: 3.7
click at [131, 139] on link "[PERSON_NAME]" at bounding box center [150, 138] width 38 height 5
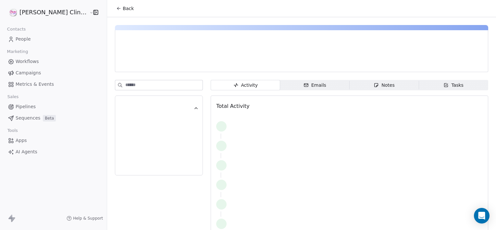
click at [350, 86] on span "Notes Notes" at bounding box center [385, 85] width 70 height 10
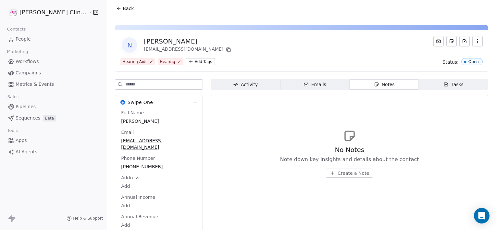
click at [338, 171] on span "Create a Note" at bounding box center [354, 173] width 32 height 6
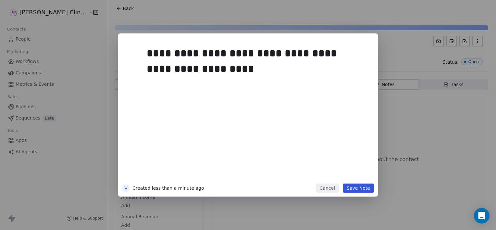
click at [369, 187] on button "Save Note" at bounding box center [358, 187] width 31 height 9
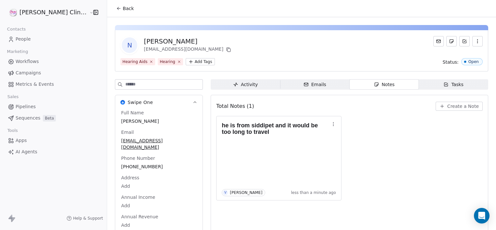
click at [123, 11] on span "Back" at bounding box center [128, 8] width 11 height 6
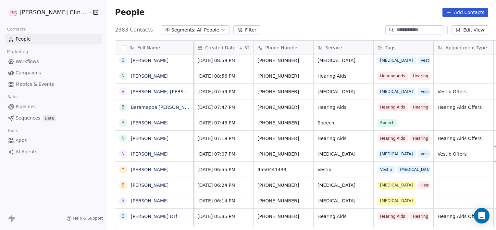
scroll to position [0, 51]
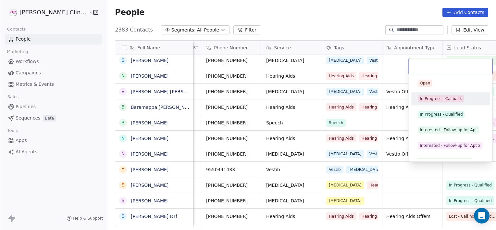
click at [441, 102] on span "In Progress - Callback" at bounding box center [441, 98] width 46 height 7
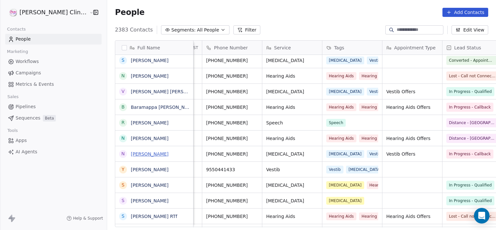
click at [131, 156] on link "[PERSON_NAME]" at bounding box center [150, 153] width 38 height 5
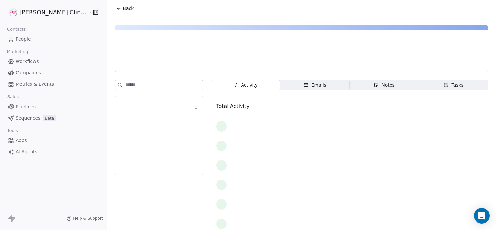
click at [355, 89] on span "Notes Notes" at bounding box center [385, 85] width 70 height 10
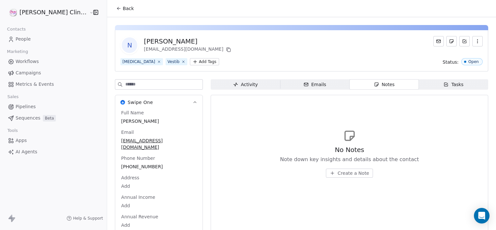
click at [338, 175] on span "Create a Note" at bounding box center [354, 173] width 32 height 6
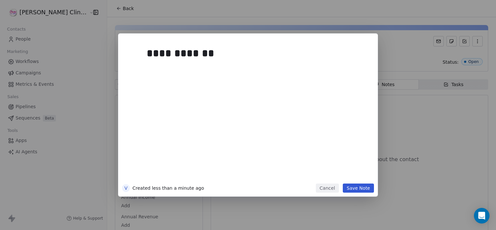
click at [363, 189] on button "Save Note" at bounding box center [358, 187] width 31 height 9
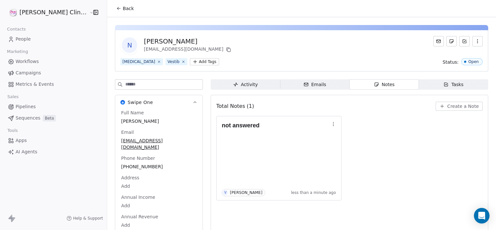
click at [112, 10] on button "Back" at bounding box center [124, 9] width 25 height 12
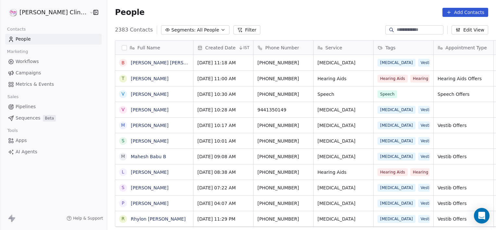
scroll to position [197, 403]
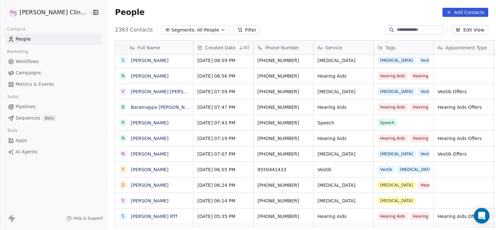
click at [397, 32] on input at bounding box center [419, 30] width 45 height 6
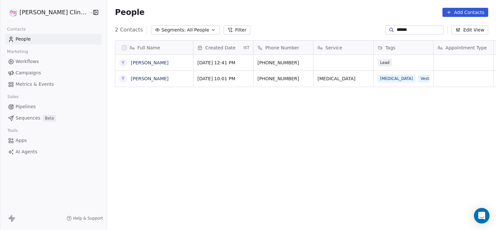
type input "******"
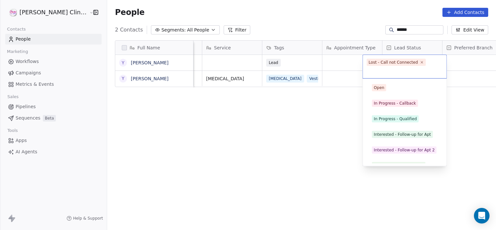
scroll to position [71, 0]
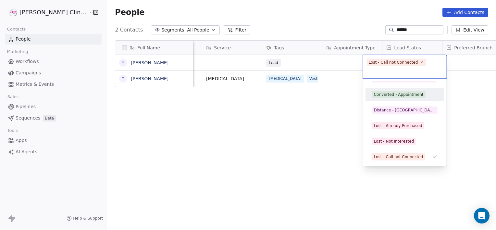
click at [429, 97] on div "Converted - Appointment" at bounding box center [405, 94] width 66 height 7
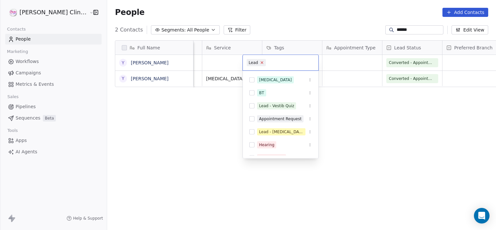
click at [260, 64] on icon at bounding box center [262, 62] width 4 height 4
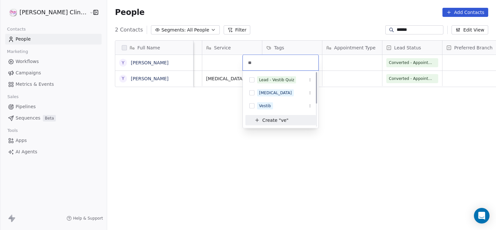
scroll to position [0, 0]
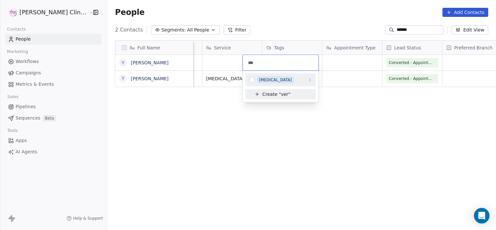
type input "***"
click at [276, 81] on div "[MEDICAL_DATA]" at bounding box center [284, 79] width 55 height 7
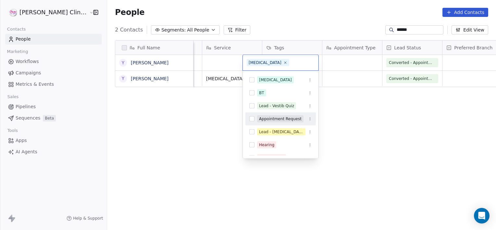
click at [258, 121] on span "Appointment Request" at bounding box center [280, 118] width 46 height 7
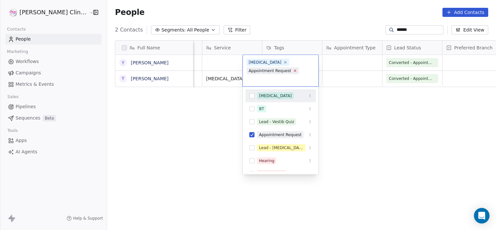
click at [293, 72] on icon at bounding box center [295, 71] width 4 height 4
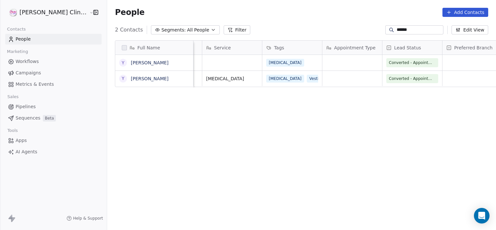
click at [414, 30] on html "[PERSON_NAME] Clinic External Contacts People Marketing Workflows Campaigns Met…" at bounding box center [248, 115] width 496 height 230
click at [413, 30] on input "******" at bounding box center [419, 30] width 45 height 6
click at [421, 29] on input "******" at bounding box center [419, 30] width 45 height 6
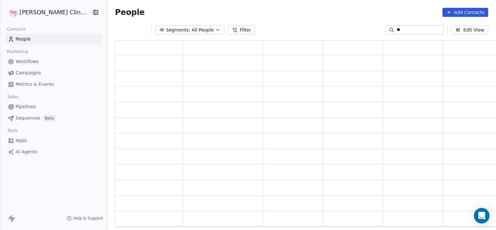
type input "*"
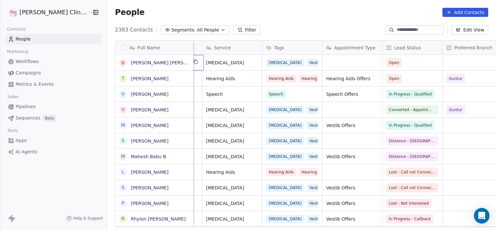
scroll to position [0, 60]
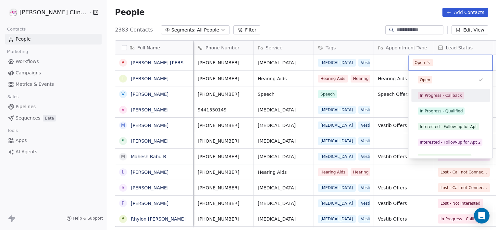
click at [443, 100] on div "In Progress - Callback" at bounding box center [450, 95] width 73 height 10
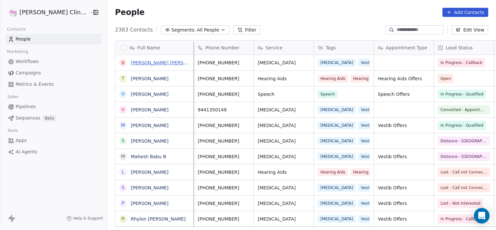
click at [138, 65] on link "[PERSON_NAME] [PERSON_NAME]" at bounding box center [169, 62] width 77 height 5
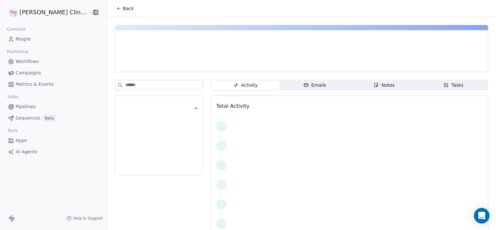
click at [399, 87] on span "Notes Notes" at bounding box center [385, 85] width 70 height 10
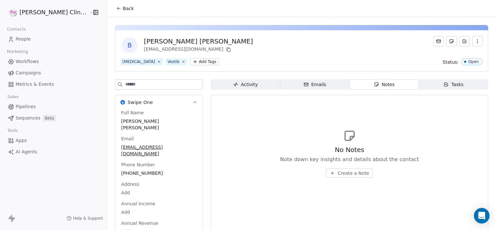
click at [338, 174] on span "Create a Note" at bounding box center [354, 173] width 32 height 6
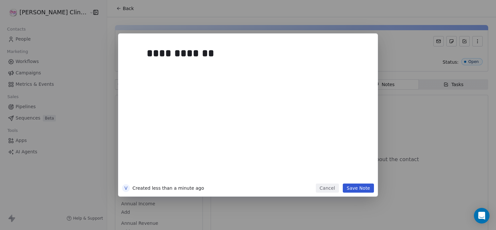
click at [358, 189] on button "Save Note" at bounding box center [358, 187] width 31 height 9
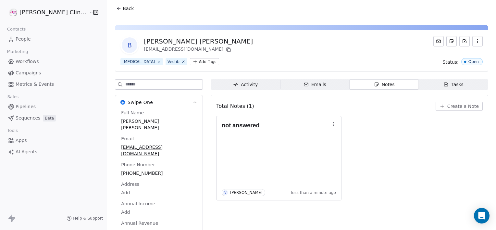
click at [112, 5] on button "Back" at bounding box center [124, 9] width 25 height 12
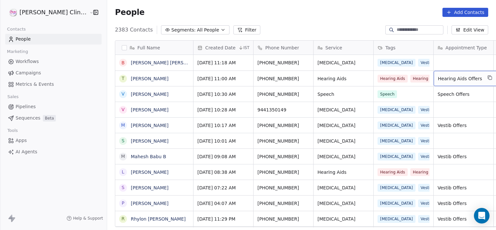
scroll to position [0, 51]
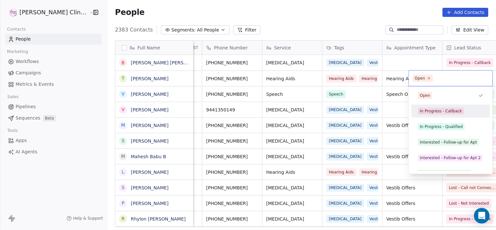
click at [449, 108] on div "In Progress - Callback" at bounding box center [441, 111] width 42 height 6
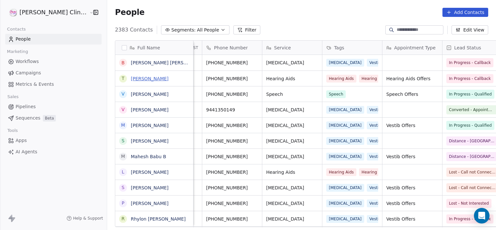
click at [133, 80] on link "[PERSON_NAME]" at bounding box center [150, 78] width 38 height 5
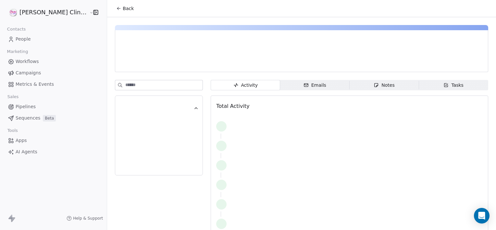
click at [350, 84] on span "Notes Notes" at bounding box center [385, 85] width 70 height 10
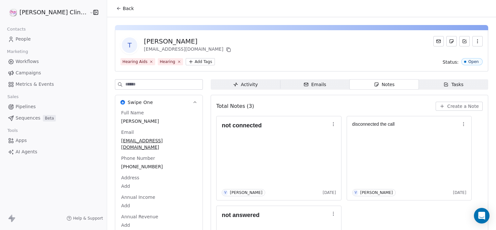
click at [442, 109] on button "Create a Note" at bounding box center [459, 106] width 47 height 9
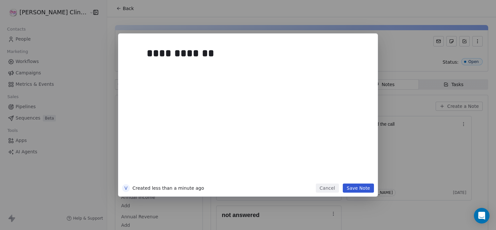
click at [349, 187] on button "Save Note" at bounding box center [358, 187] width 31 height 9
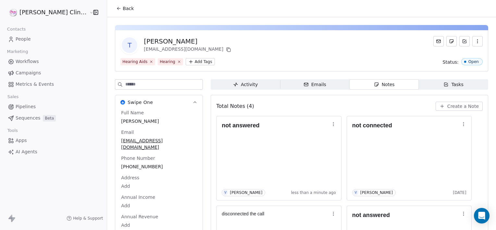
click at [118, 7] on div "Back" at bounding box center [301, 8] width 389 height 17
click at [123, 11] on span "Back" at bounding box center [128, 8] width 11 height 6
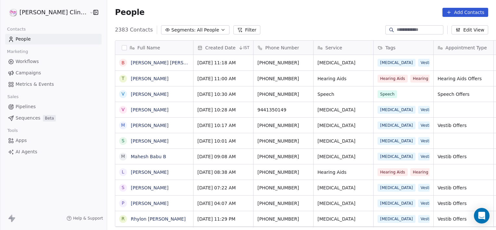
click at [419, 28] on input at bounding box center [419, 30] width 45 height 6
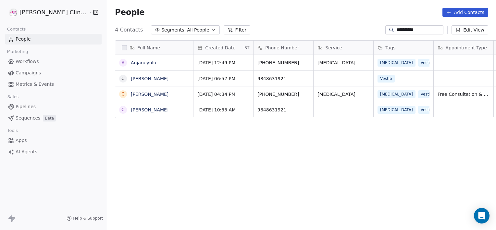
scroll to position [197, 403]
click at [428, 26] on div "**********" at bounding box center [415, 29] width 58 height 9
click at [415, 31] on input "**********" at bounding box center [419, 30] width 45 height 6
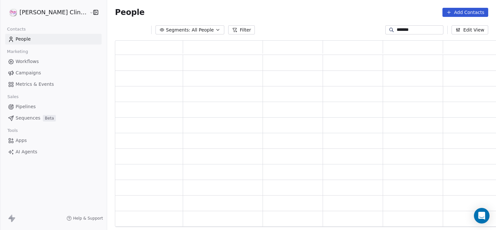
scroll to position [182, 388]
type input "*"
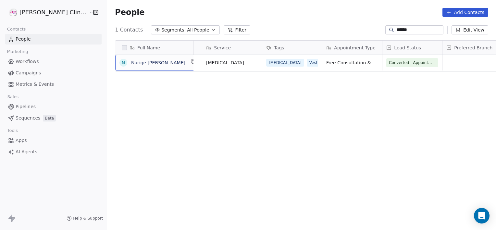
scroll to position [0, 0]
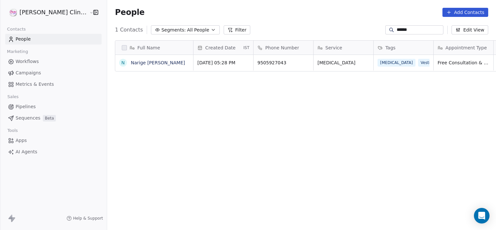
click at [431, 32] on input "******" at bounding box center [419, 30] width 45 height 6
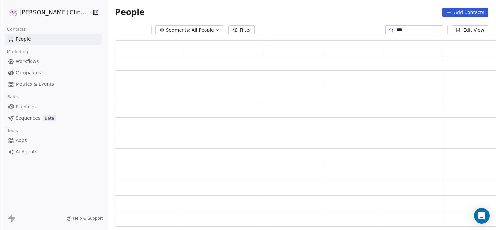
scroll to position [182, 388]
type input "*"
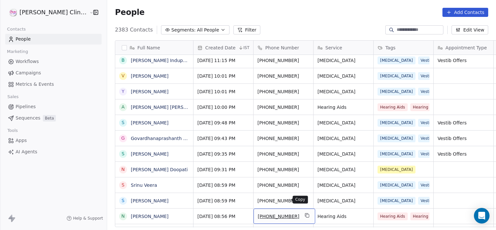
scroll to position [190, 0]
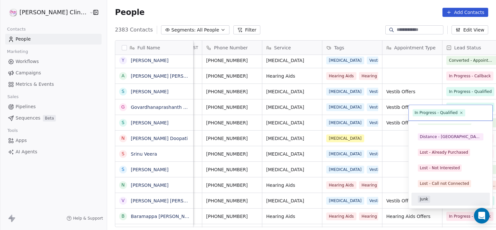
click at [430, 199] on span "Junk" at bounding box center [424, 199] width 12 height 7
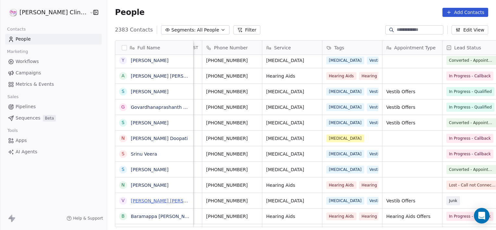
click at [136, 200] on link "[PERSON_NAME] [PERSON_NAME]" at bounding box center [169, 200] width 77 height 5
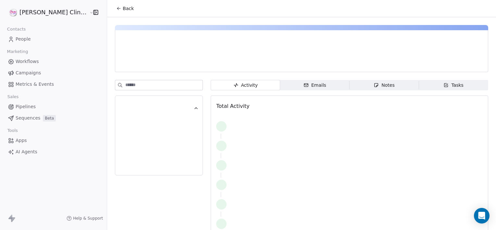
click at [374, 83] on div "Notes" at bounding box center [384, 85] width 21 height 7
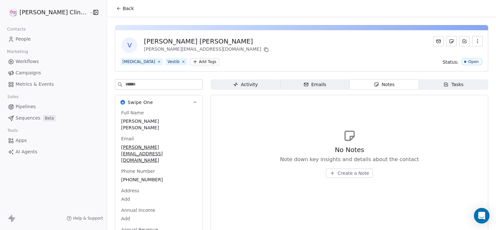
click at [338, 170] on span "Create a Note" at bounding box center [354, 173] width 32 height 6
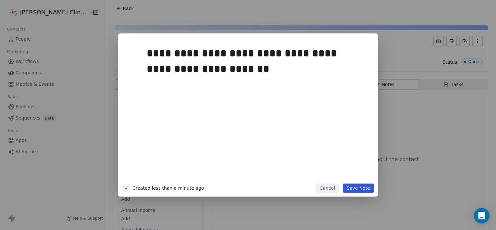
click at [358, 183] on button "Save Note" at bounding box center [358, 187] width 31 height 9
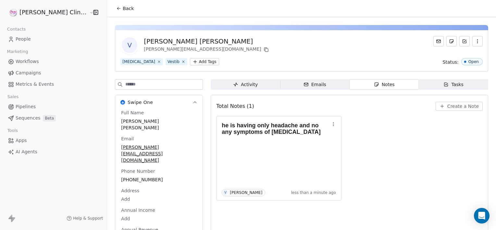
click at [112, 4] on button "Back" at bounding box center [124, 9] width 25 height 12
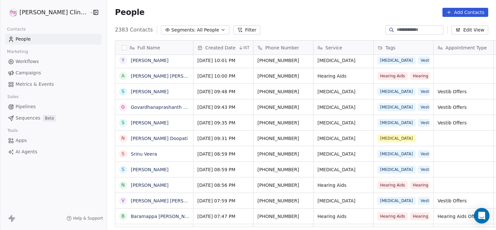
click at [402, 31] on input at bounding box center [419, 30] width 45 height 6
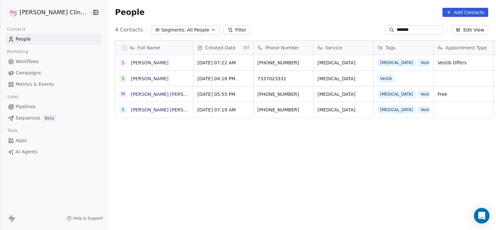
scroll to position [197, 403]
click at [429, 30] on input "*******" at bounding box center [419, 30] width 45 height 6
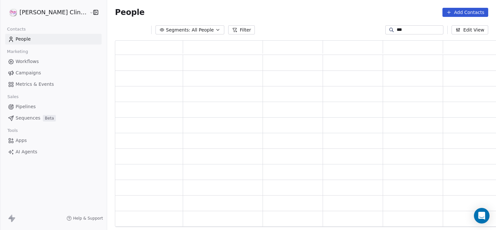
scroll to position [182, 388]
type input "*"
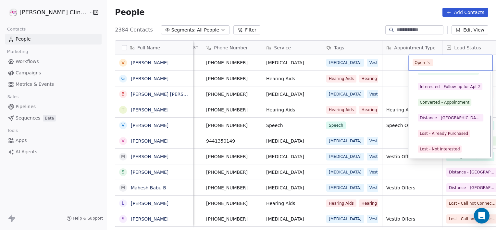
scroll to position [87, 0]
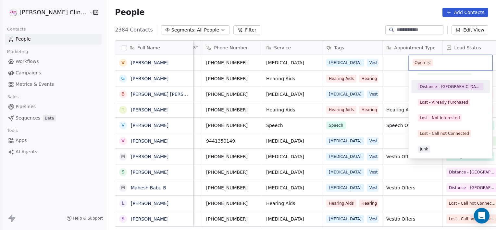
click at [441, 86] on div "Distance - [GEOGRAPHIC_DATA]" at bounding box center [451, 87] width 62 height 6
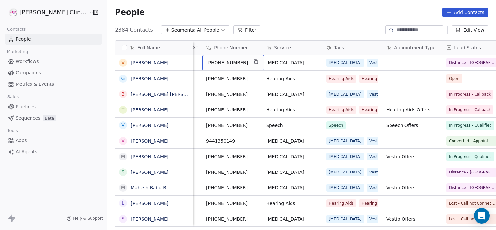
scroll to position [0, 0]
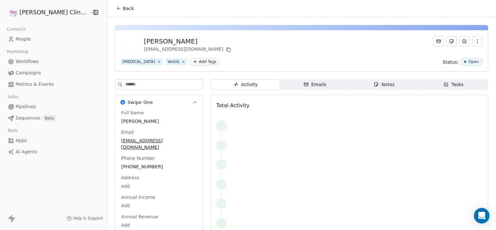
click at [391, 87] on span "Notes Notes" at bounding box center [385, 84] width 70 height 10
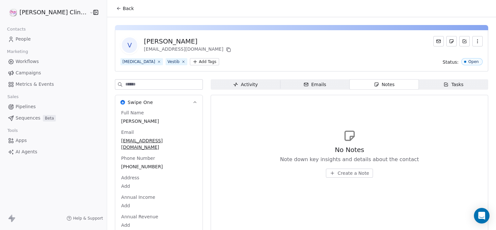
click at [123, 9] on span "Back" at bounding box center [128, 8] width 11 height 6
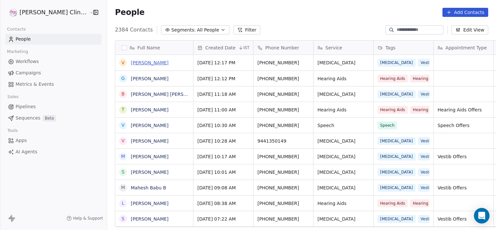
click at [131, 65] on link "[PERSON_NAME]" at bounding box center [150, 62] width 38 height 5
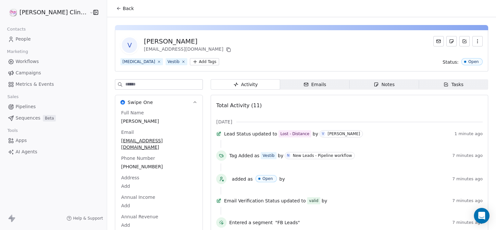
click at [355, 81] on span "Notes Notes" at bounding box center [385, 84] width 70 height 10
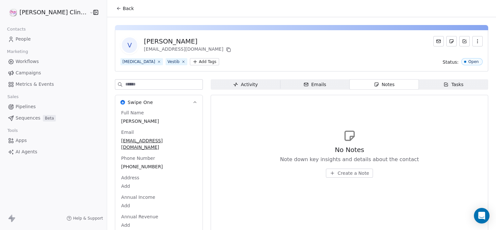
click at [338, 175] on span "Create a Note" at bounding box center [354, 173] width 32 height 6
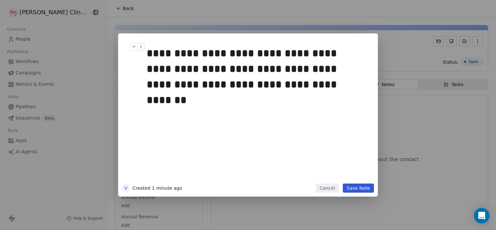
click at [145, 55] on div "**********" at bounding box center [256, 110] width 226 height 146
click at [149, 55] on div "**********" at bounding box center [255, 68] width 217 height 47
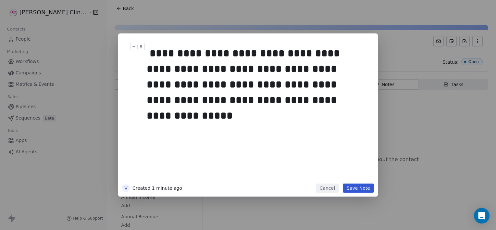
click at [364, 196] on div "**********" at bounding box center [248, 114] width 260 height 163
click at [358, 190] on button "Save Note" at bounding box center [358, 187] width 31 height 9
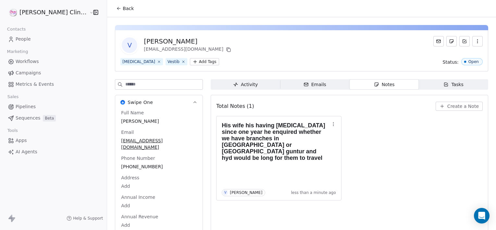
click at [123, 9] on span "Back" at bounding box center [128, 8] width 11 height 6
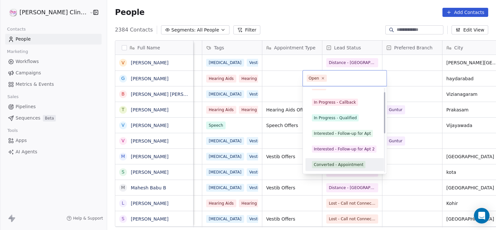
scroll to position [24, 0]
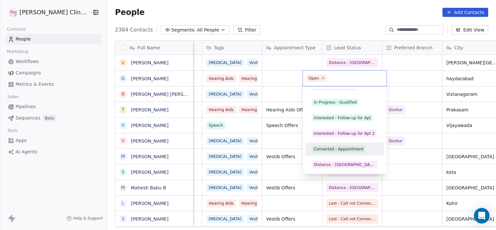
click at [334, 151] on div "Converted - Appointment" at bounding box center [339, 149] width 50 height 6
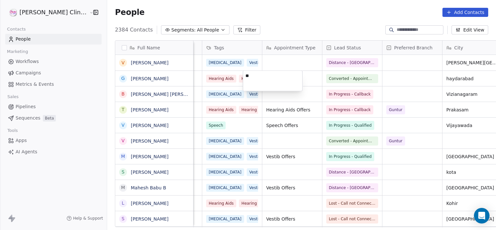
type textarea "*"
click at [400, 29] on html "[PERSON_NAME] Clinic External Contacts People Marketing Workflows Campaigns Met…" at bounding box center [248, 115] width 496 height 230
click at [400, 29] on input at bounding box center [419, 30] width 45 height 6
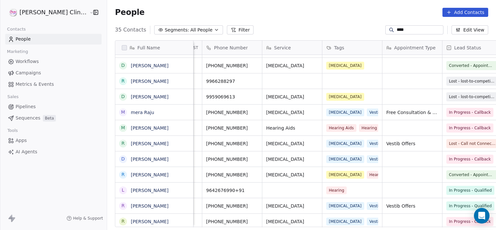
scroll to position [0, 111]
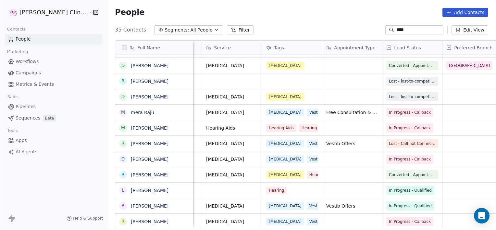
click at [405, 30] on input "****" at bounding box center [419, 30] width 45 height 6
type input "*"
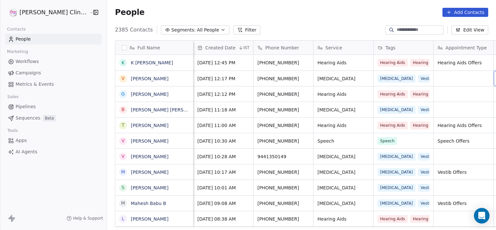
scroll to position [0, 51]
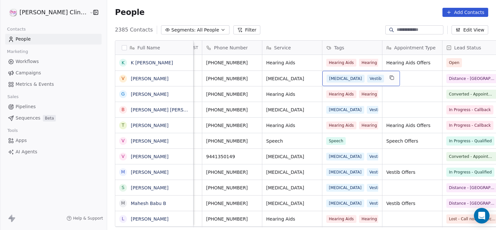
click at [334, 85] on div "[MEDICAL_DATA] Vestib" at bounding box center [362, 78] width 78 height 15
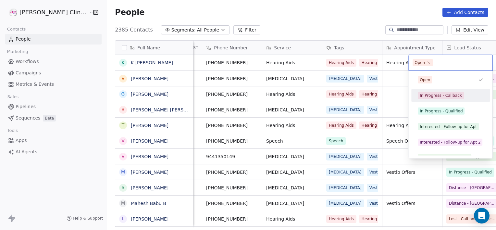
click at [448, 93] on div "In Progress - Callback" at bounding box center [441, 96] width 42 height 6
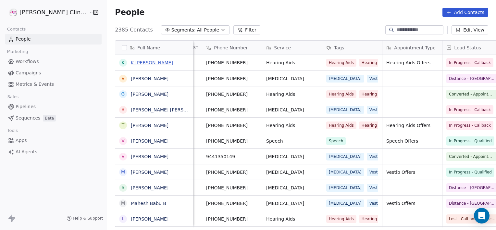
click at [134, 63] on link "K [PERSON_NAME]" at bounding box center [152, 62] width 42 height 5
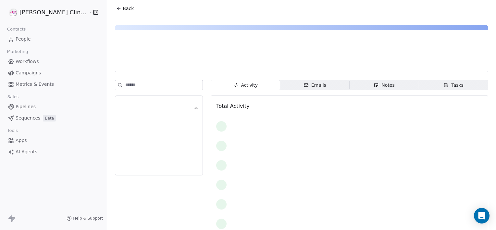
click at [352, 91] on div "Activity Activity Emails Emails Notes Notes Tasks Tasks Total Activity" at bounding box center [350, 162] width 278 height 164
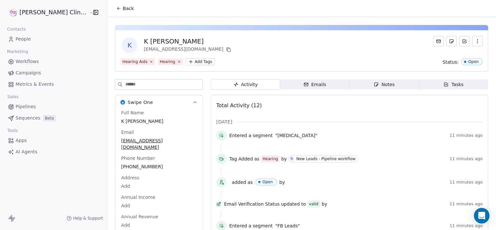
click at [350, 82] on span "Notes Notes" at bounding box center [385, 84] width 70 height 10
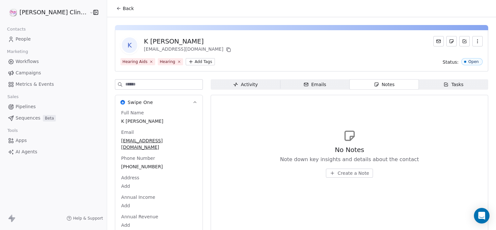
click at [338, 173] on span "Create a Note" at bounding box center [354, 173] width 32 height 6
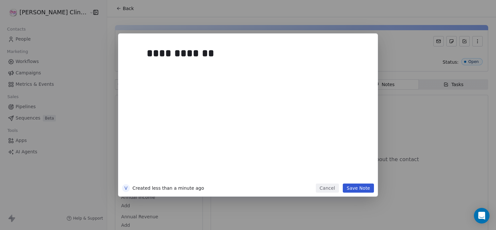
click at [356, 191] on div "**********" at bounding box center [248, 114] width 260 height 163
click at [356, 191] on button "Save Note" at bounding box center [358, 187] width 31 height 9
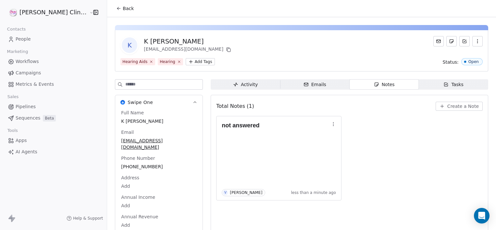
click at [123, 7] on span "Back" at bounding box center [128, 8] width 11 height 6
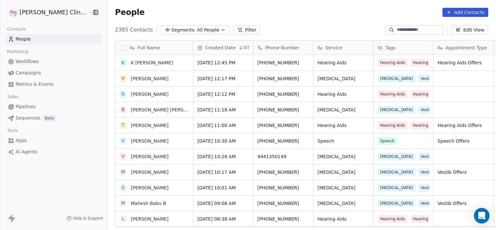
scroll to position [197, 403]
